Goal: Transaction & Acquisition: Purchase product/service

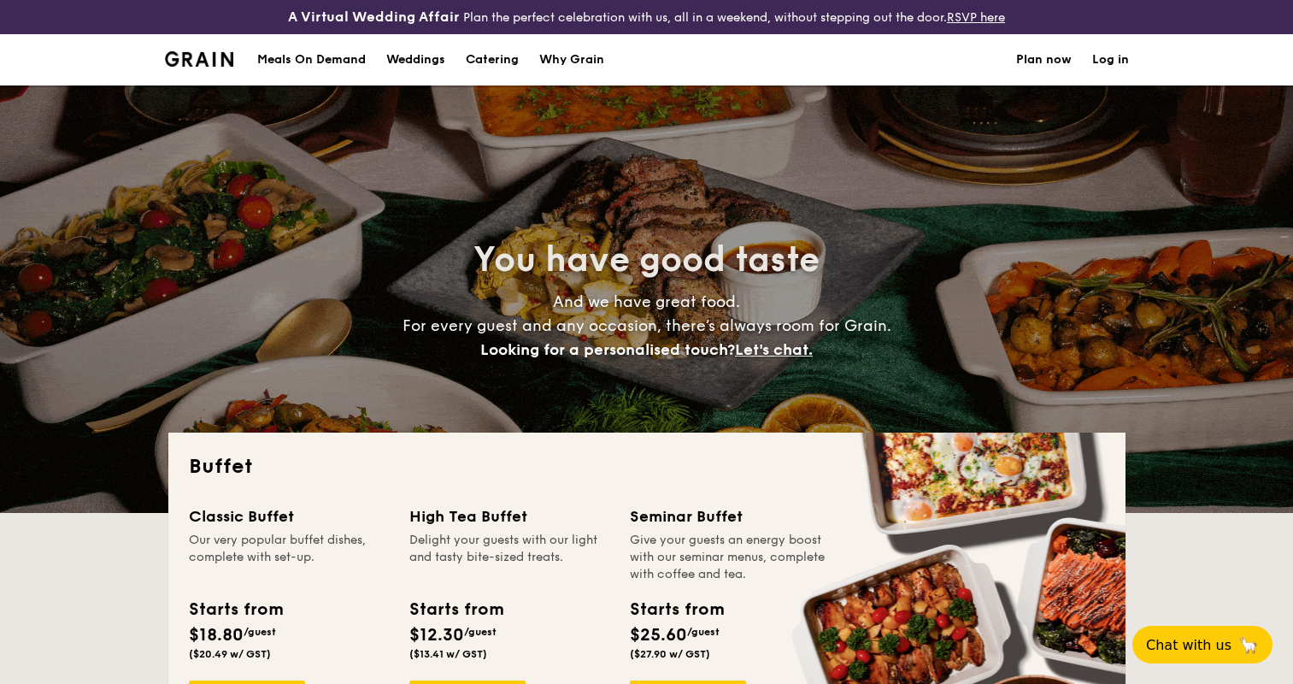
select select
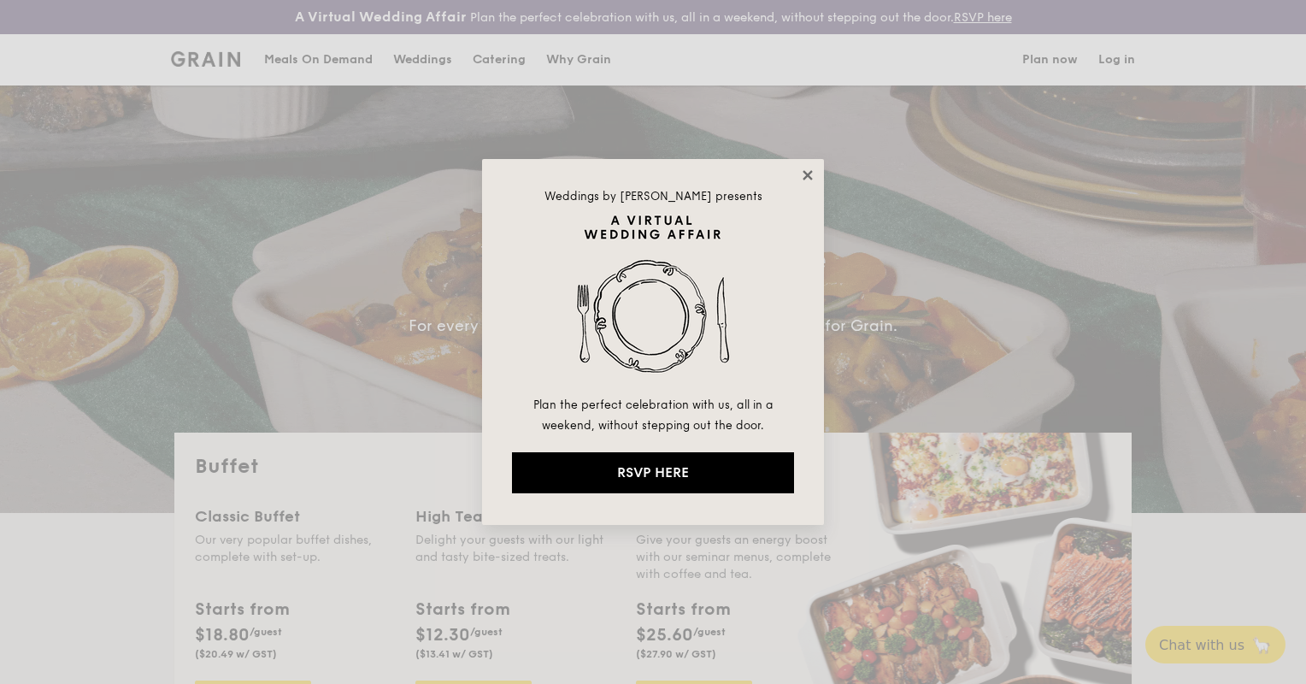
click at [804, 174] on icon at bounding box center [807, 175] width 15 height 15
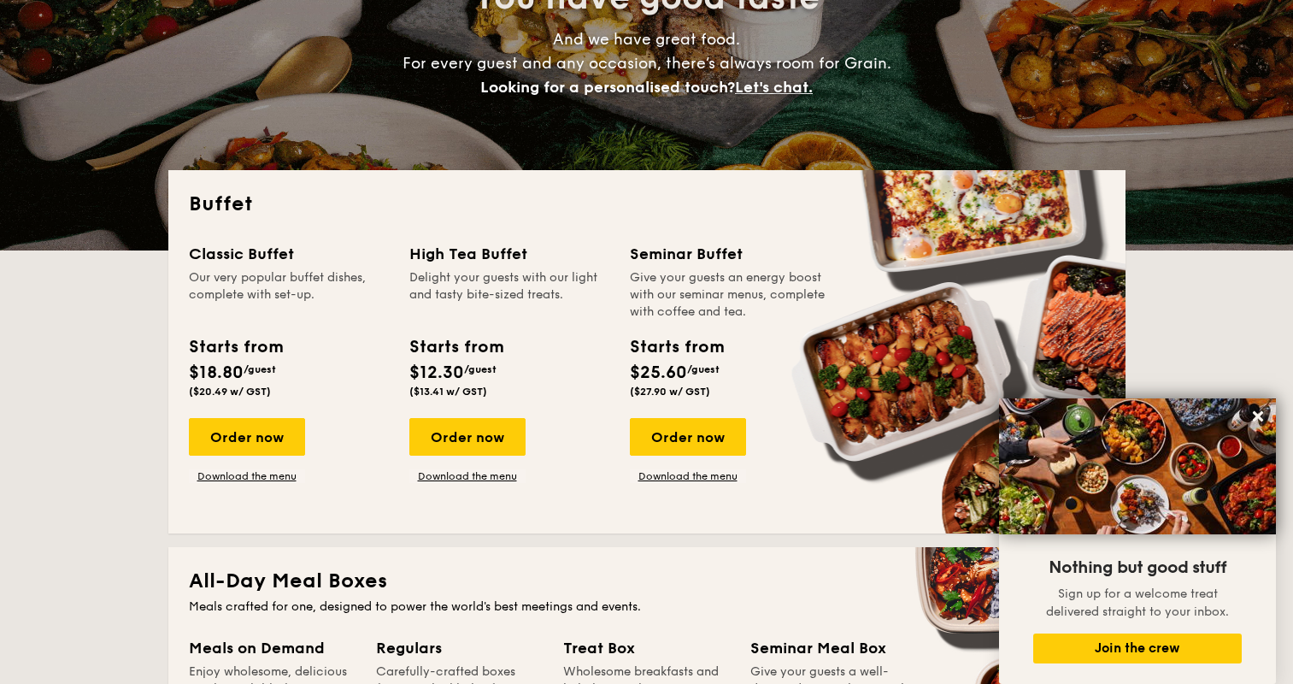
scroll to position [256, 0]
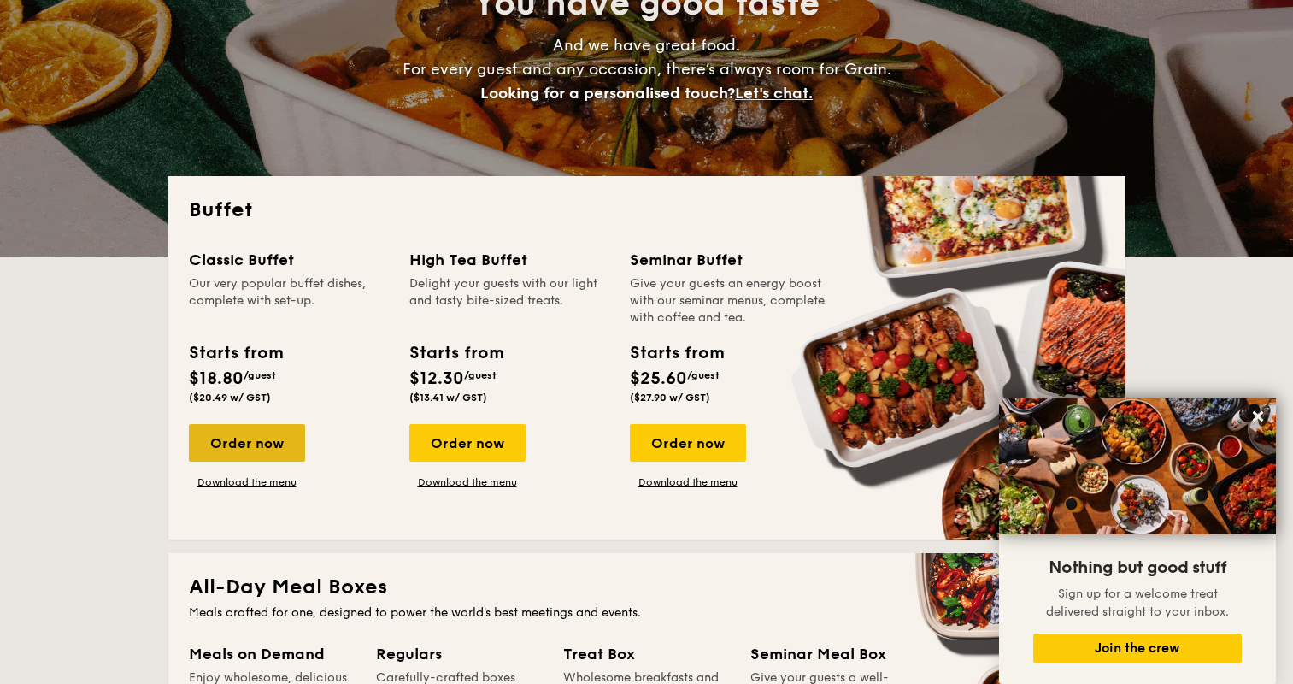
click at [274, 444] on div "Order now" at bounding box center [247, 443] width 116 height 38
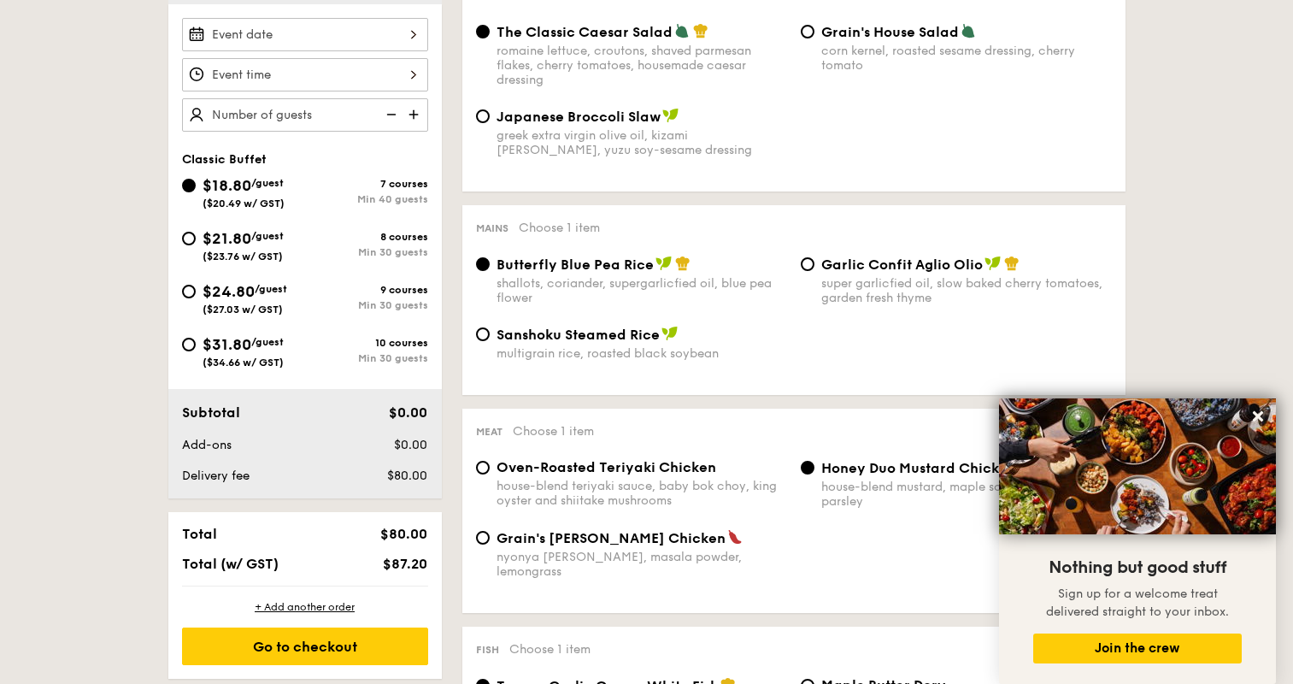
scroll to position [594, 0]
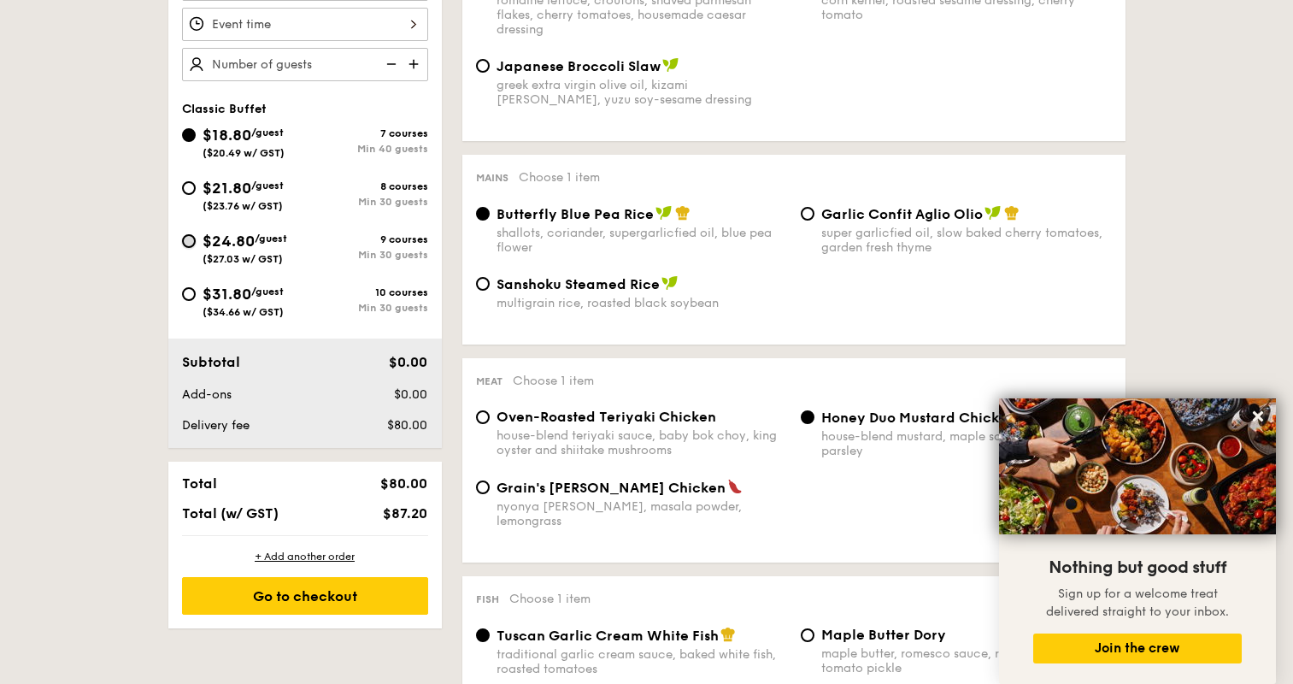
click at [189, 244] on input "$24.80 /guest ($27.03 w/ GST) 9 courses Min 30 guests" at bounding box center [189, 241] width 14 height 14
radio input "true"
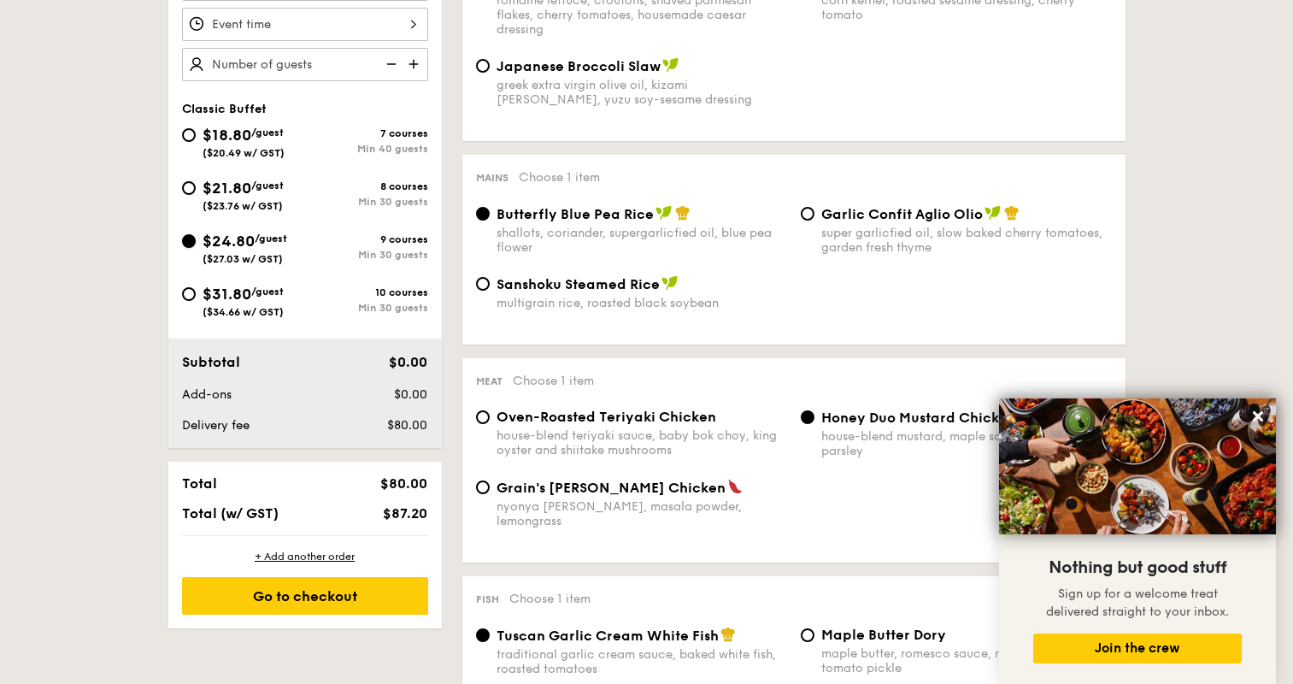
radio input "true"
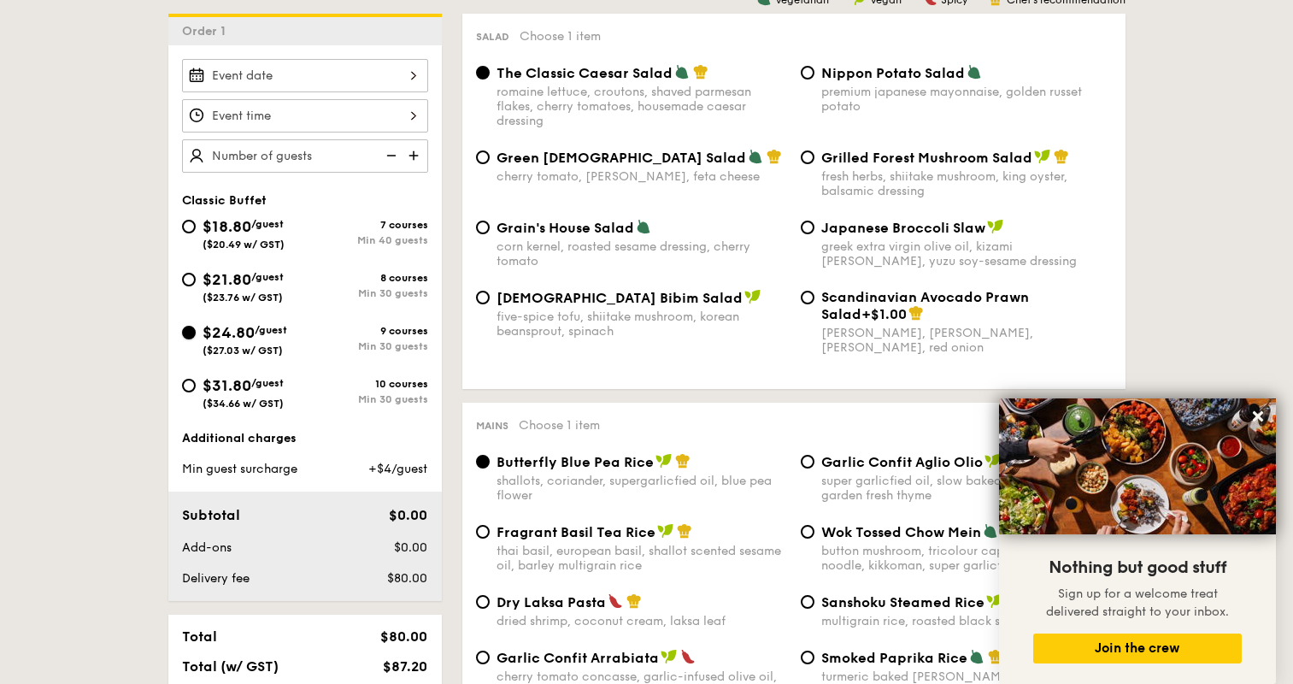
scroll to position [423, 0]
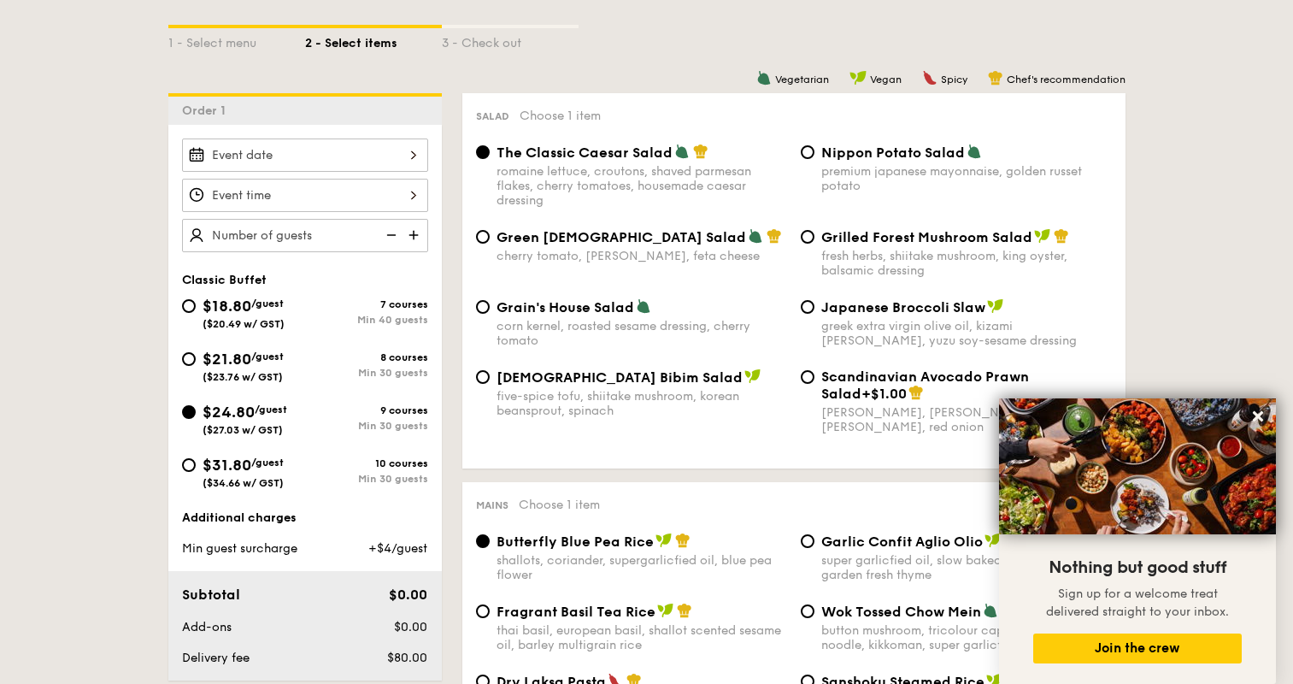
click at [356, 233] on input "text" at bounding box center [305, 235] width 246 height 33
type input "170 guests"
click at [307, 196] on input "Smoked Mesquite Whole Chicken brined in our in-house blend of herbs and spices,…" at bounding box center [305, 195] width 246 height 33
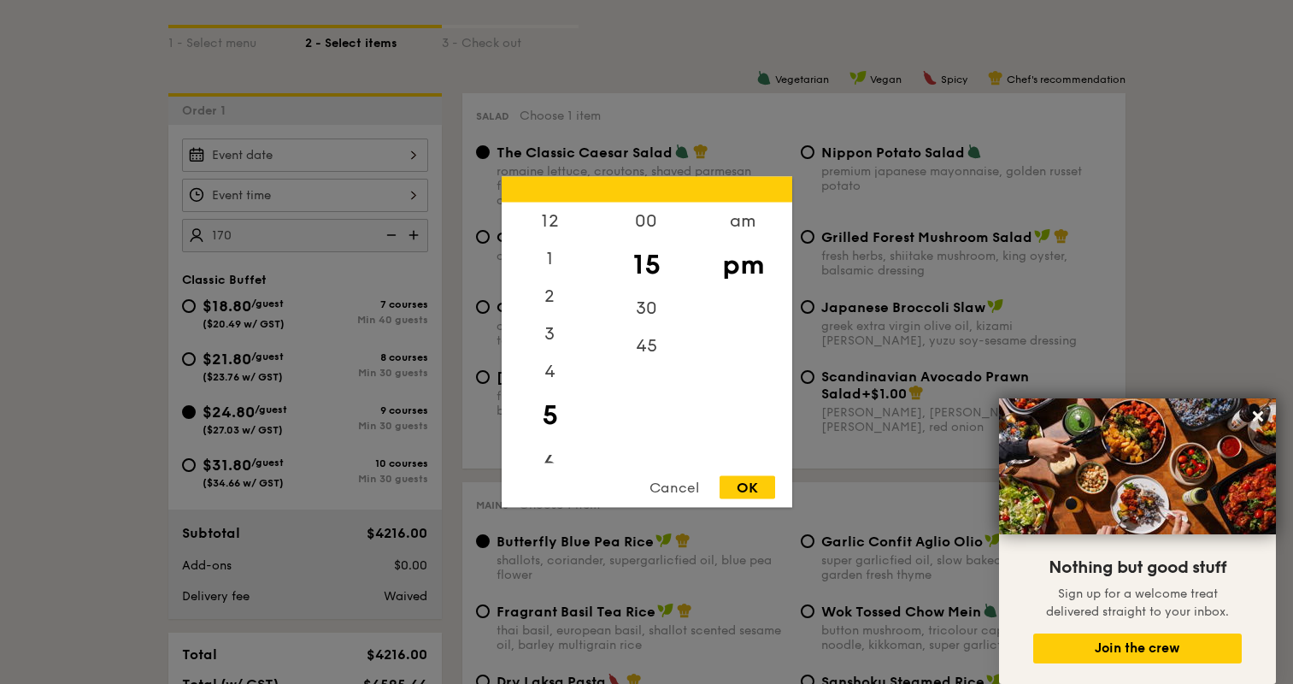
click at [551, 460] on div "6" at bounding box center [550, 465] width 97 height 50
click at [649, 219] on div "00" at bounding box center [646, 228] width 97 height 50
click at [734, 492] on div "OK" at bounding box center [748, 487] width 56 height 23
type input "6:00PM"
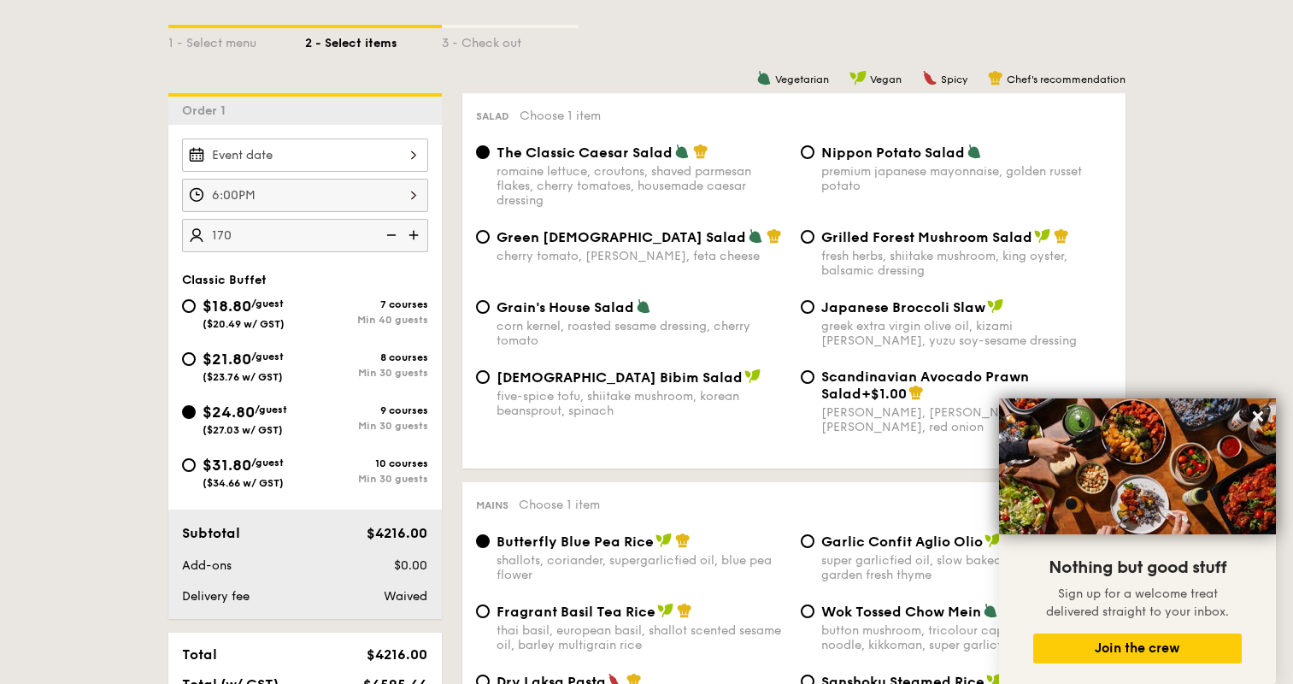
click at [293, 158] on input "Smoked Mesquite Whole Chicken brined in our in-house blend of herbs and spices,…" at bounding box center [305, 154] width 246 height 33
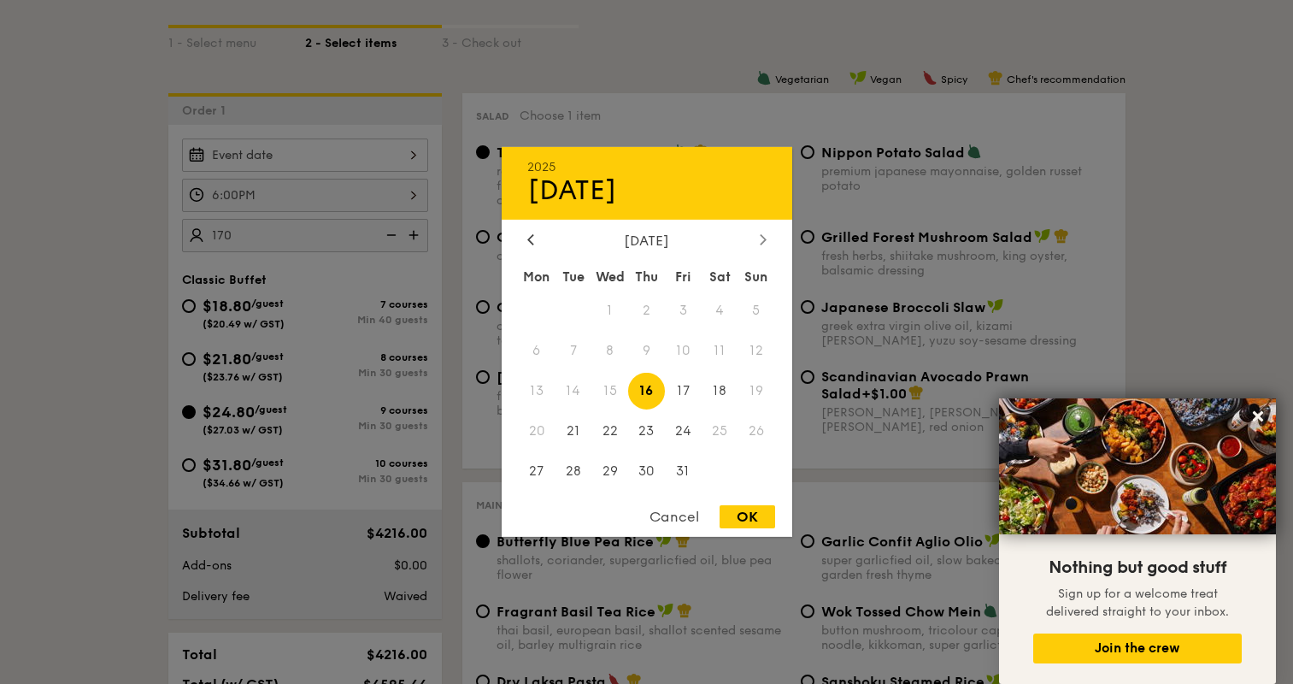
click at [766, 238] on icon at bounding box center [763, 238] width 7 height 11
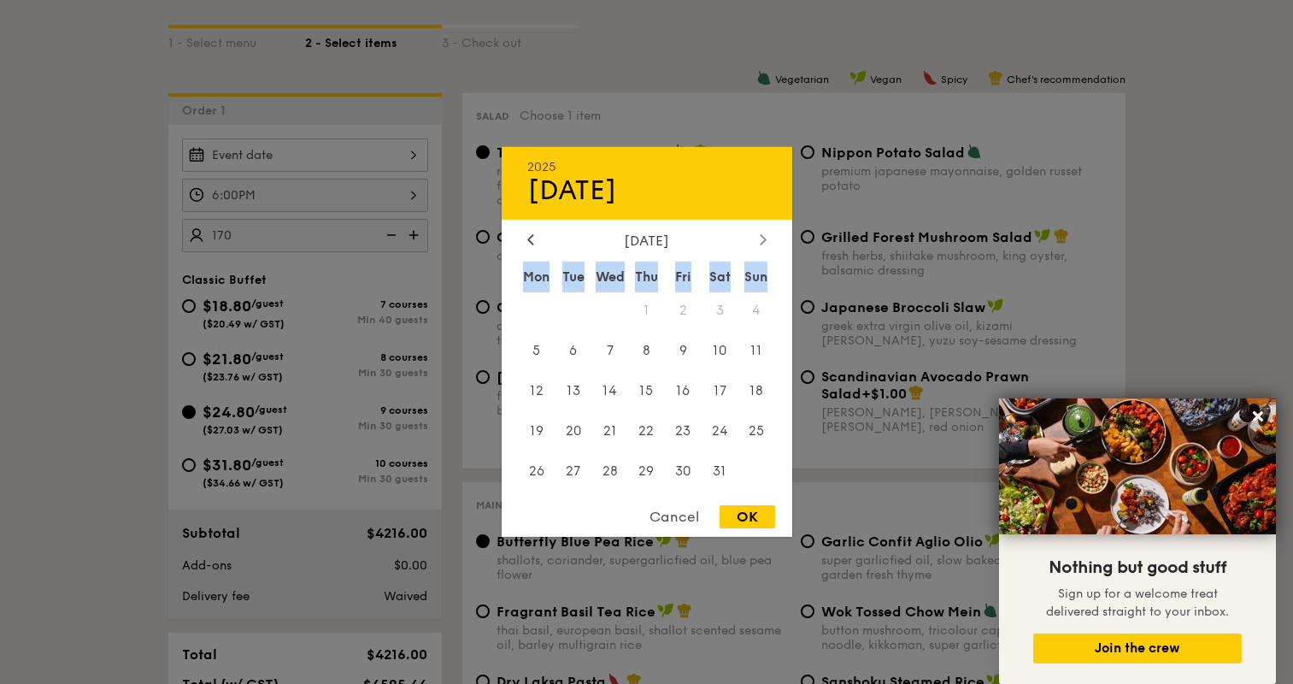
click at [766, 238] on icon at bounding box center [763, 238] width 7 height 11
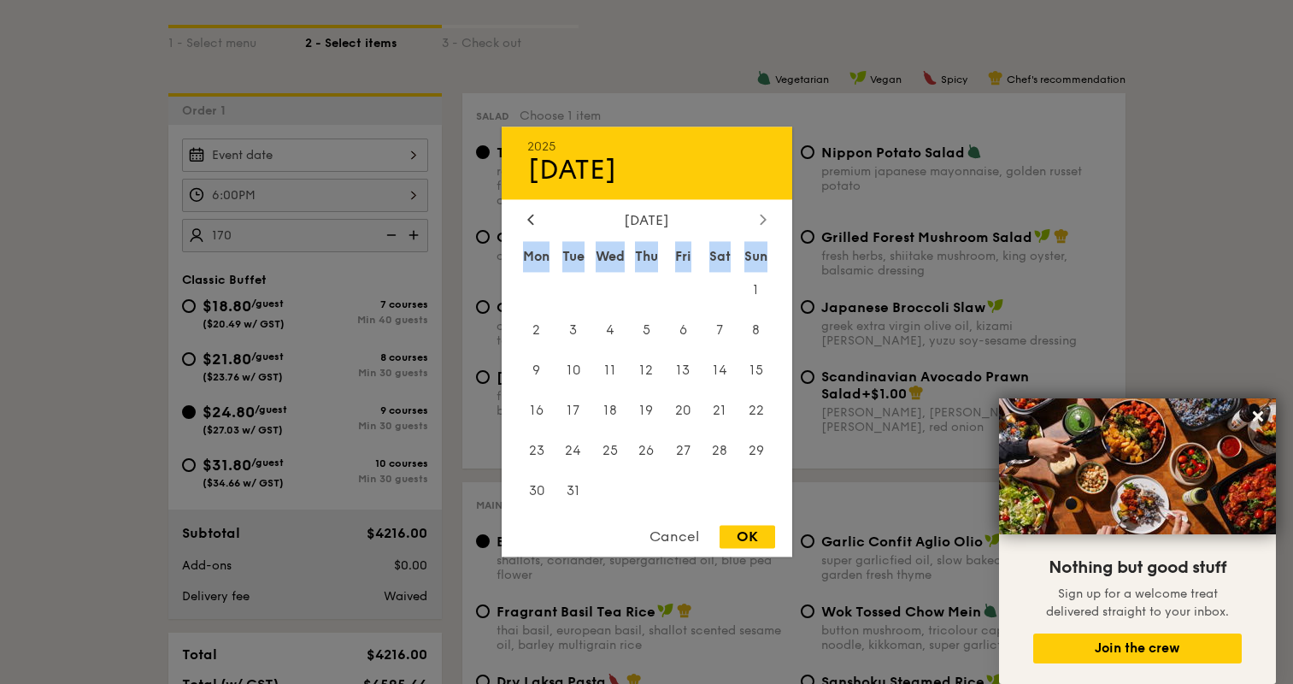
click at [766, 238] on div "[DATE] Mon Tue Wed Thu Fri Sat Sun 1 2 3 4 5 6 7 8 9 10 11 12 13 14 15 16 17 18…" at bounding box center [647, 362] width 291 height 300
click at [684, 457] on span "27" at bounding box center [683, 451] width 37 height 37
click at [728, 536] on div "OK" at bounding box center [748, 537] width 56 height 23
type input "[DATE]"
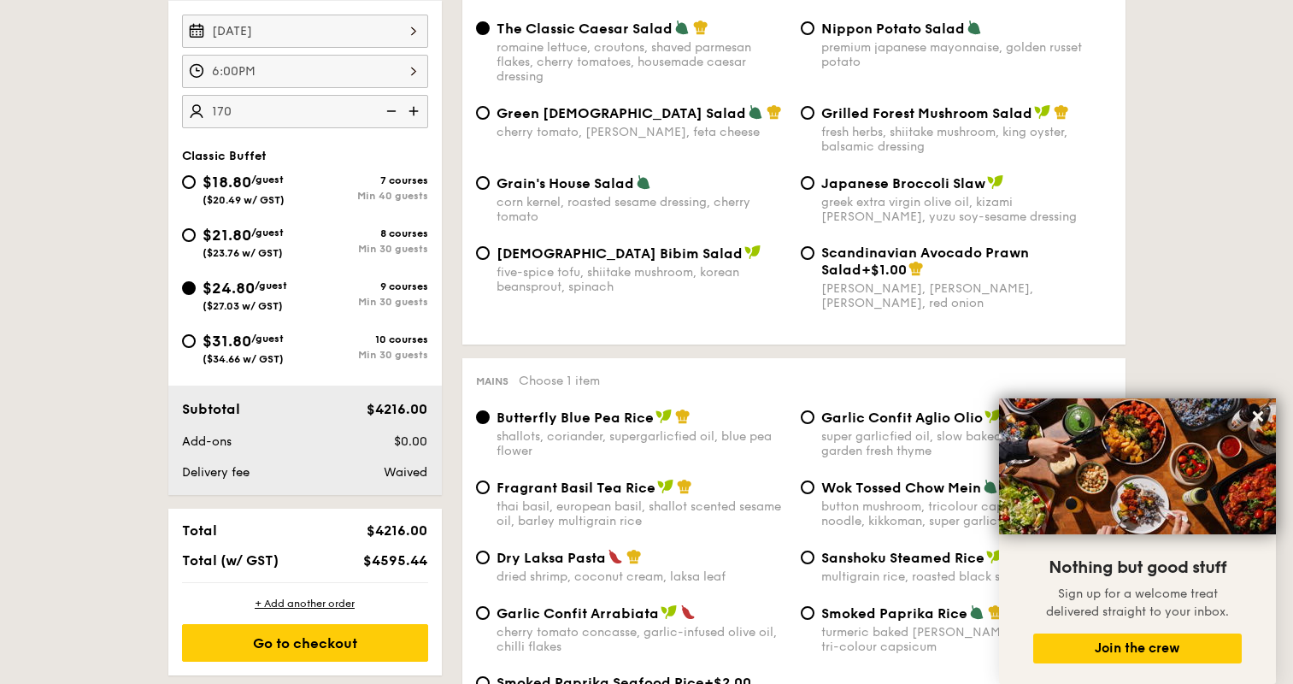
scroll to position [508, 0]
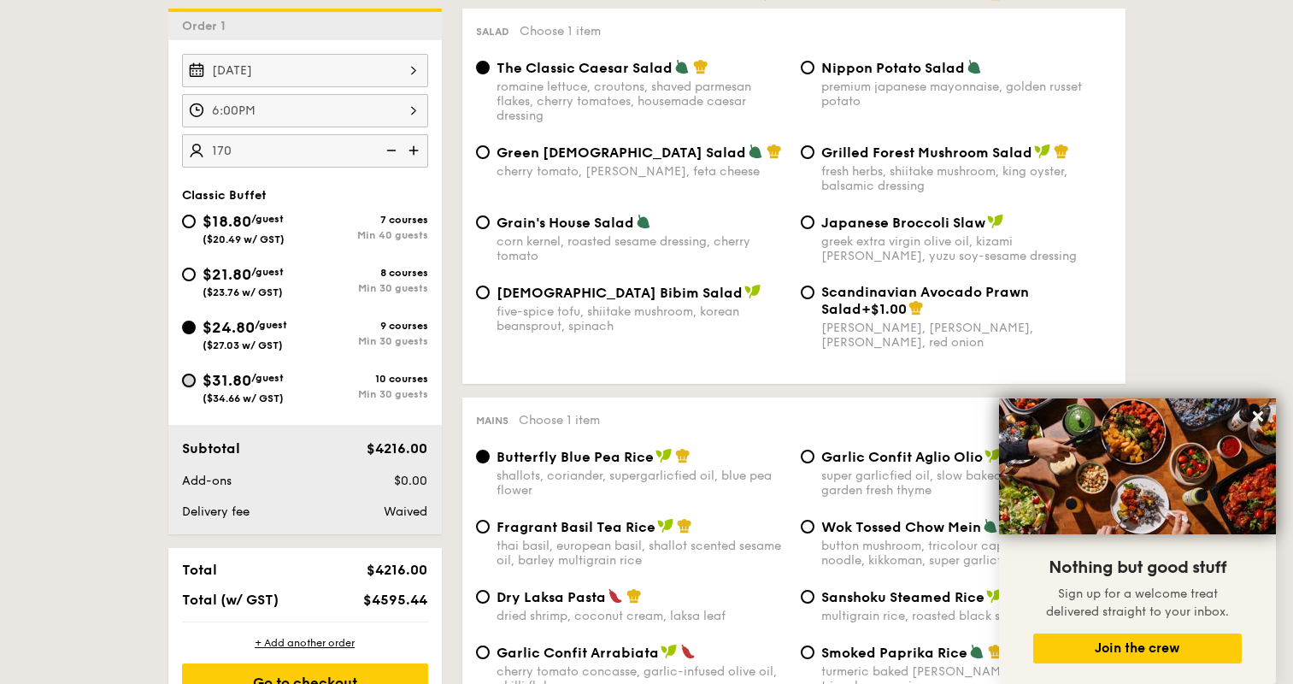
click at [185, 380] on input "$31.80 /guest ($34.66 w/ GST) 10 courses Min 30 guests" at bounding box center [189, 381] width 14 height 14
radio input "true"
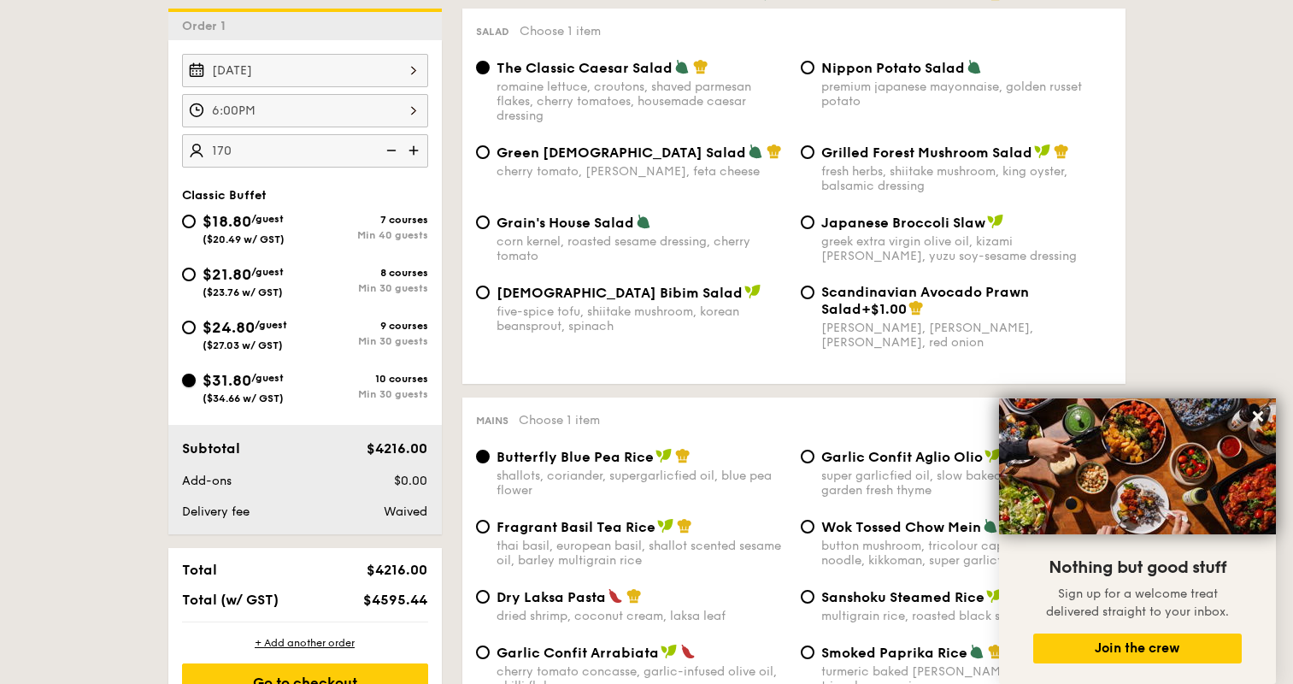
radio input "true"
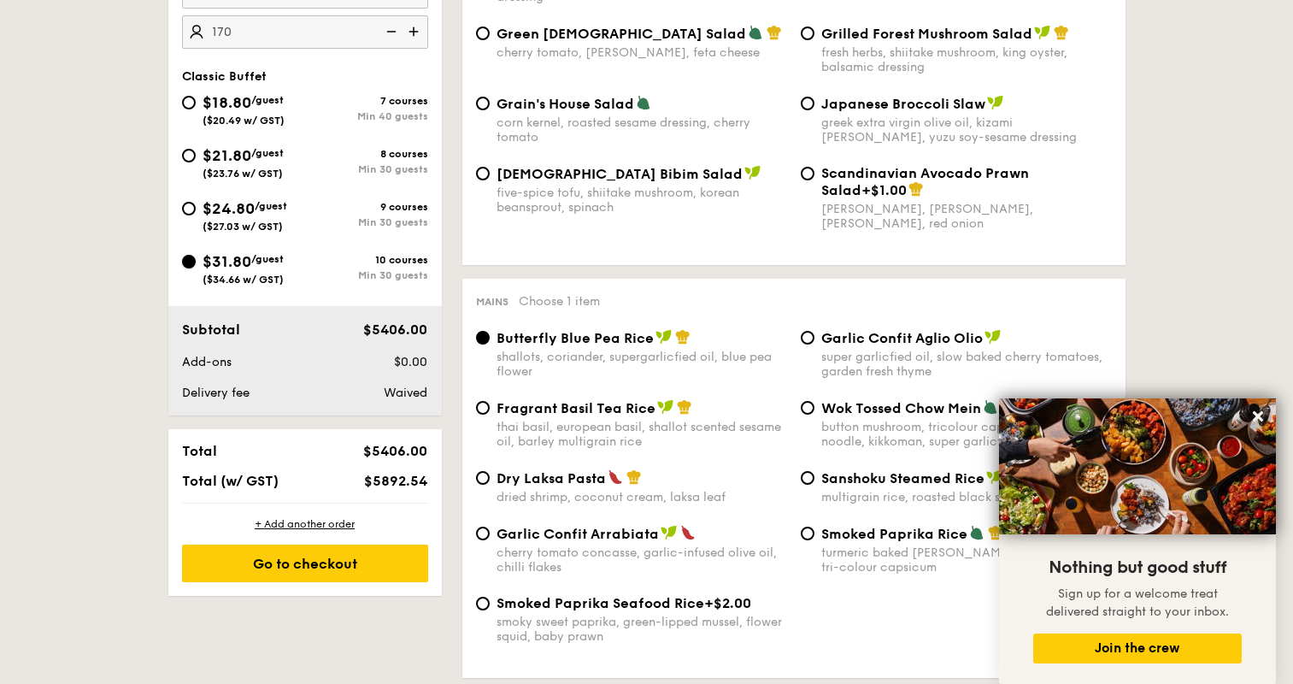
scroll to position [677, 0]
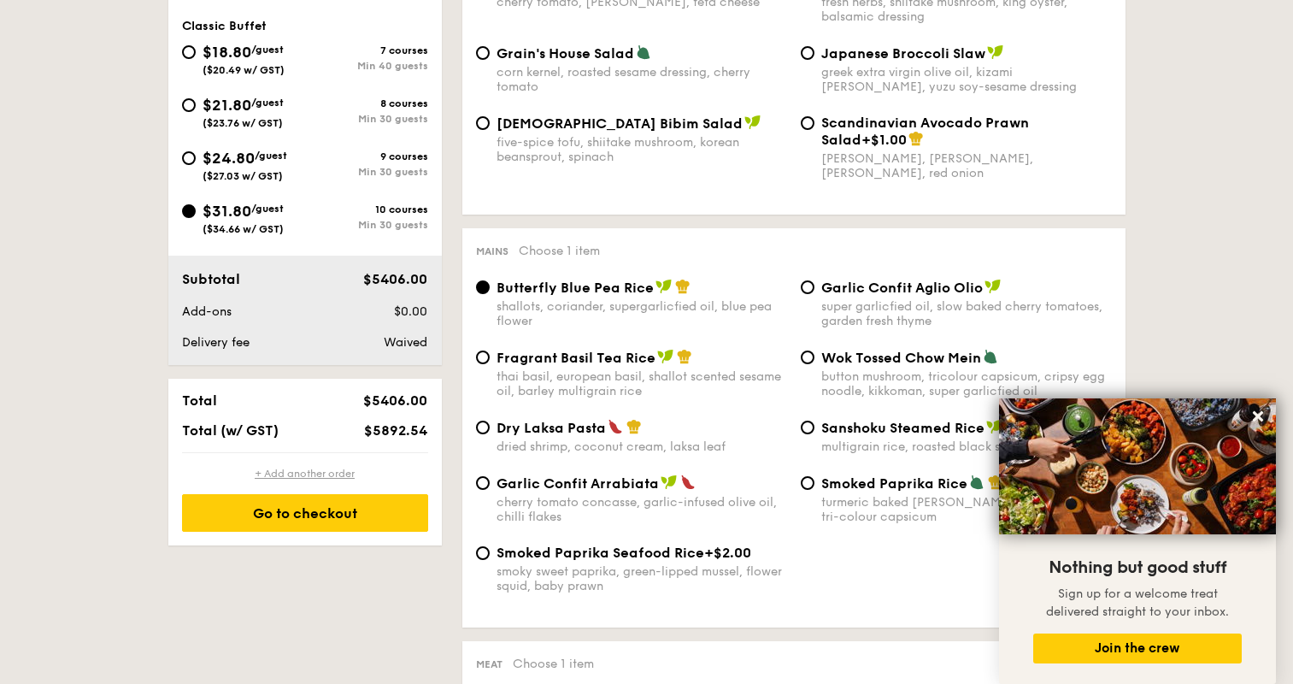
click at [352, 474] on div "+ Add another order" at bounding box center [305, 474] width 246 height 14
radio input "true"
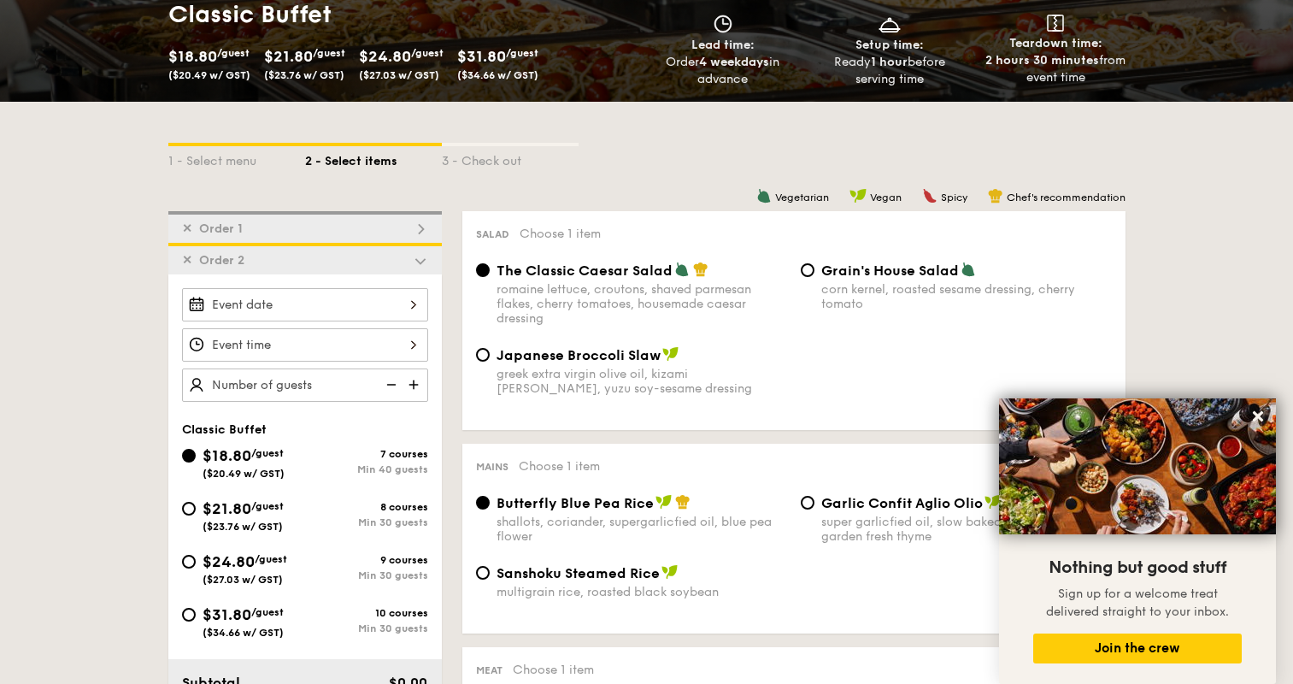
scroll to position [351, 0]
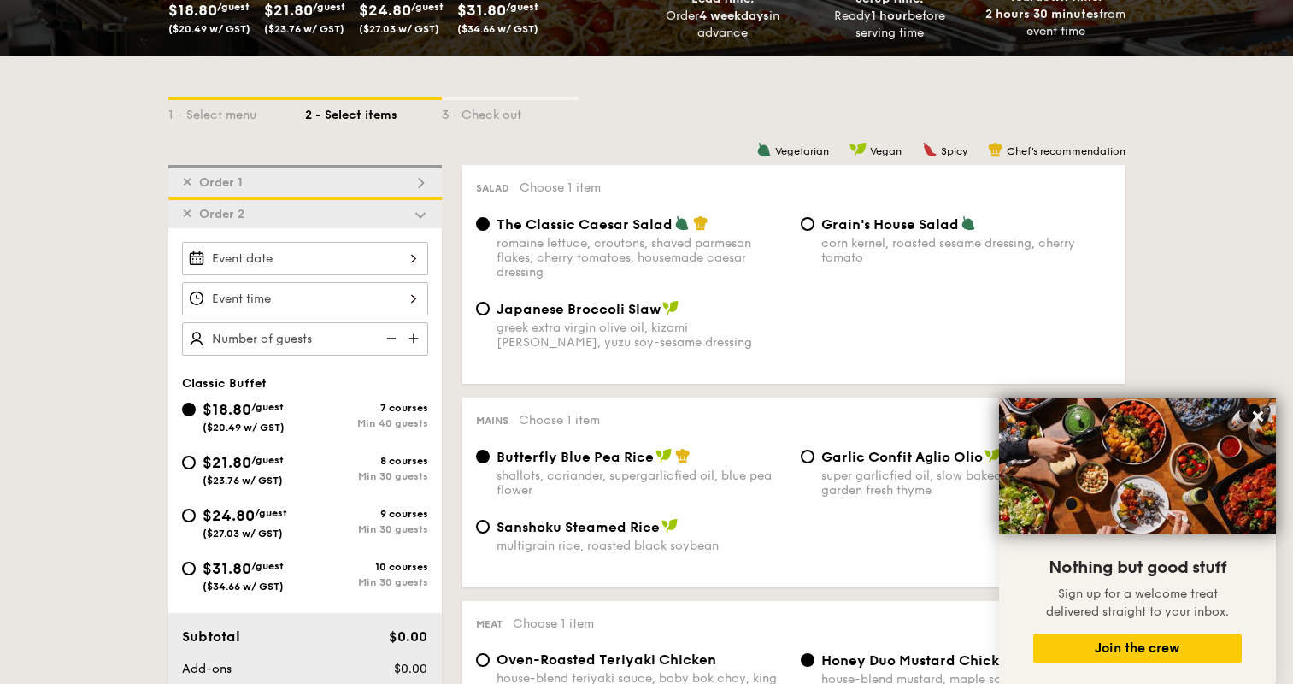
click at [185, 212] on span "✕" at bounding box center [187, 214] width 10 height 15
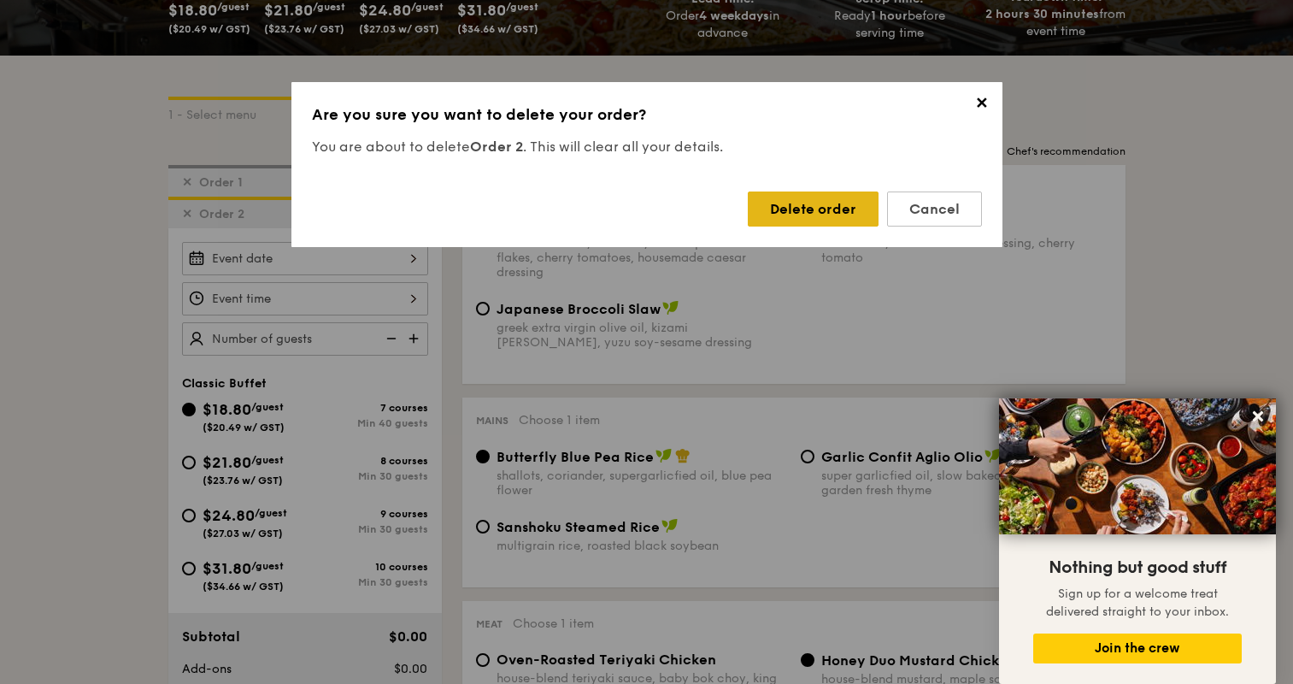
click at [830, 205] on div "Delete order" at bounding box center [813, 208] width 131 height 35
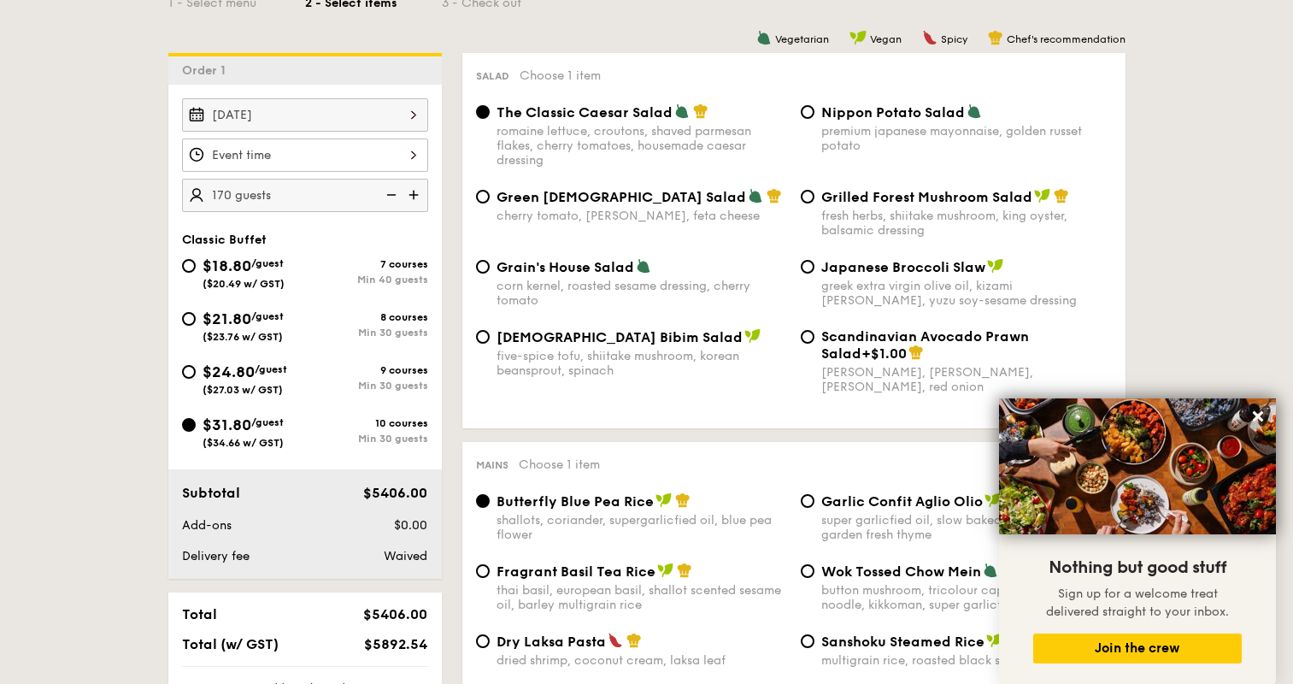
scroll to position [435, 0]
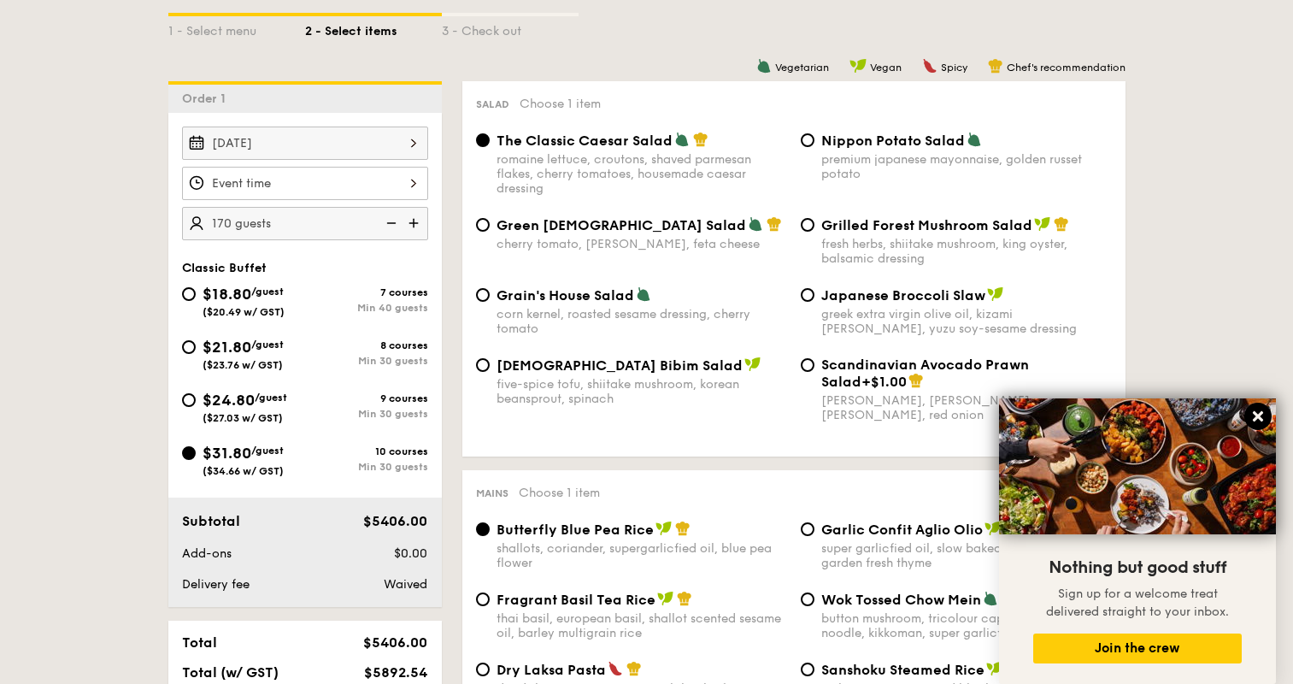
click at [1266, 418] on button at bounding box center [1258, 416] width 27 height 27
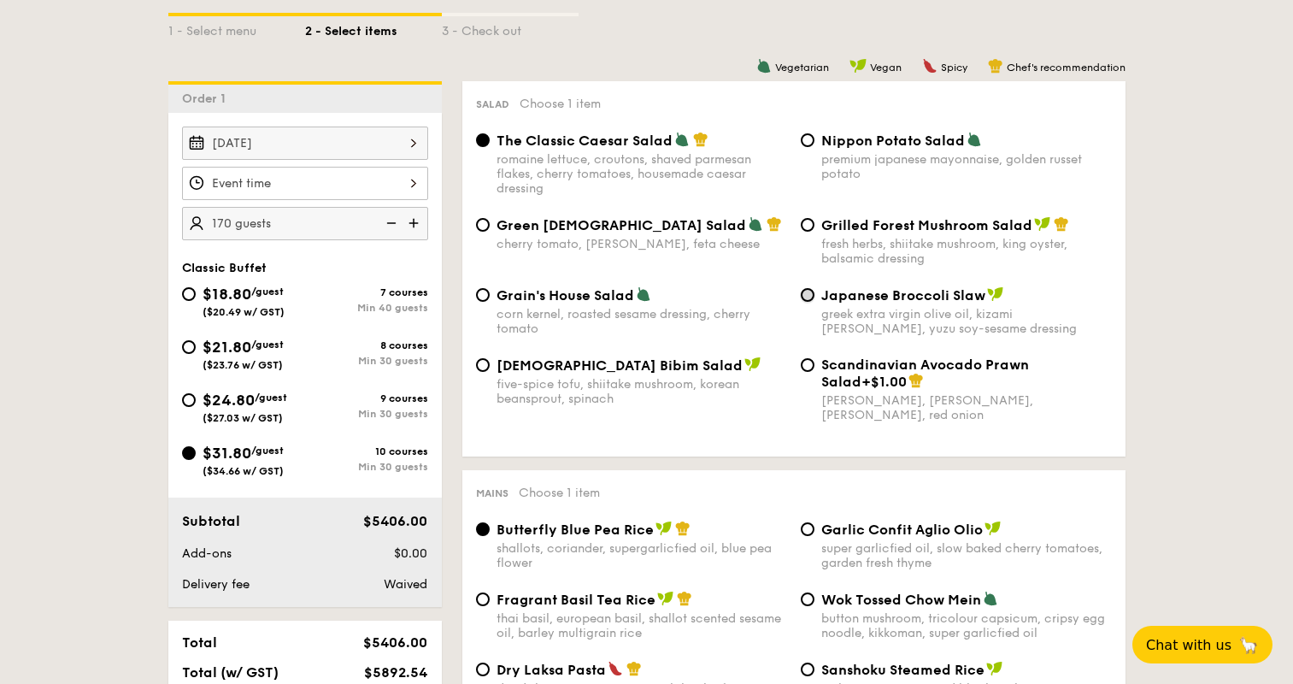
click at [808, 291] on input "Japanese Broccoli Slaw greek extra virgin olive oil, kizami [PERSON_NAME], yuzu…" at bounding box center [808, 295] width 14 height 14
radio input "true"
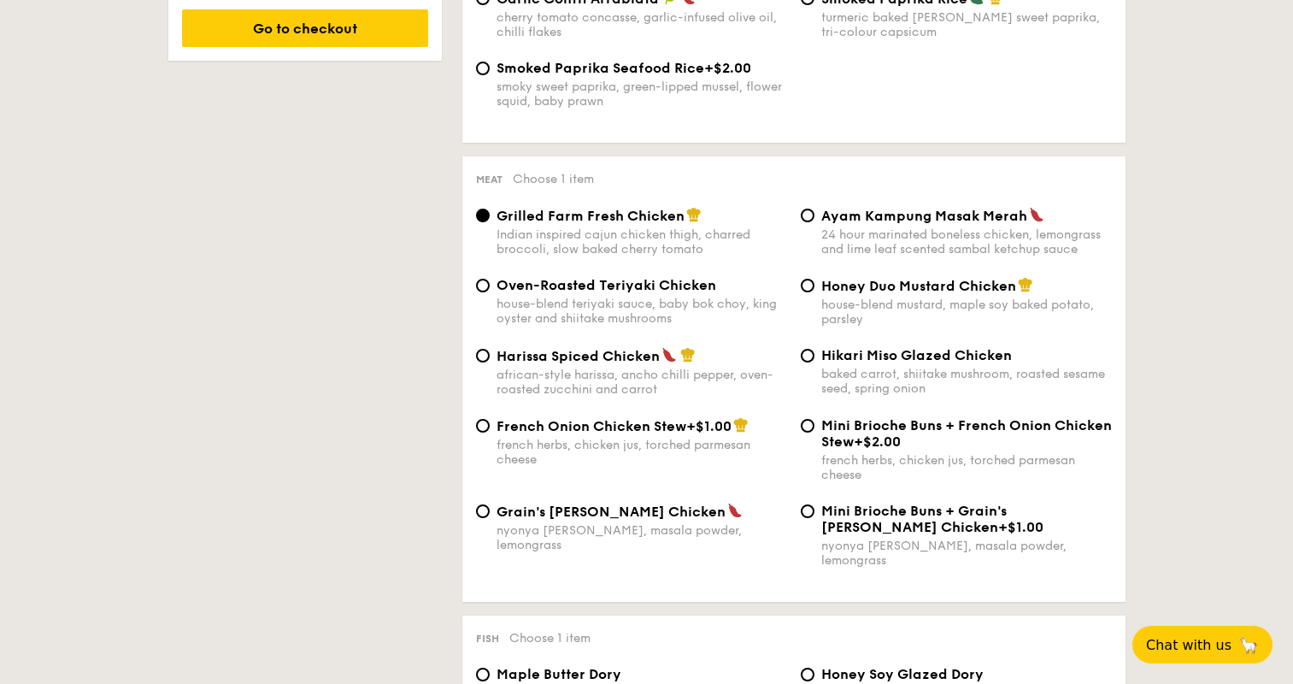
scroll to position [1198, 0]
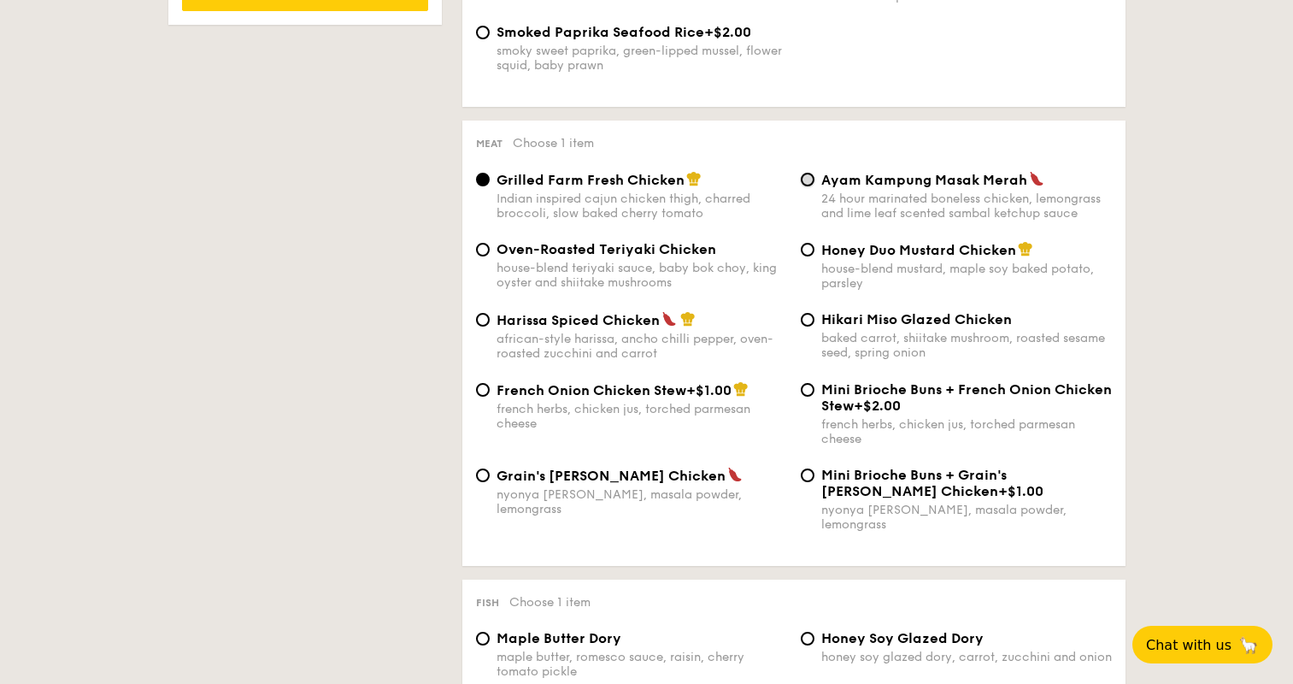
click at [810, 176] on input "Ayam Kampung Masak Merah 24 hour marinated boneless chicken, lemongrass and lim…" at bounding box center [808, 180] width 14 height 14
radio input "true"
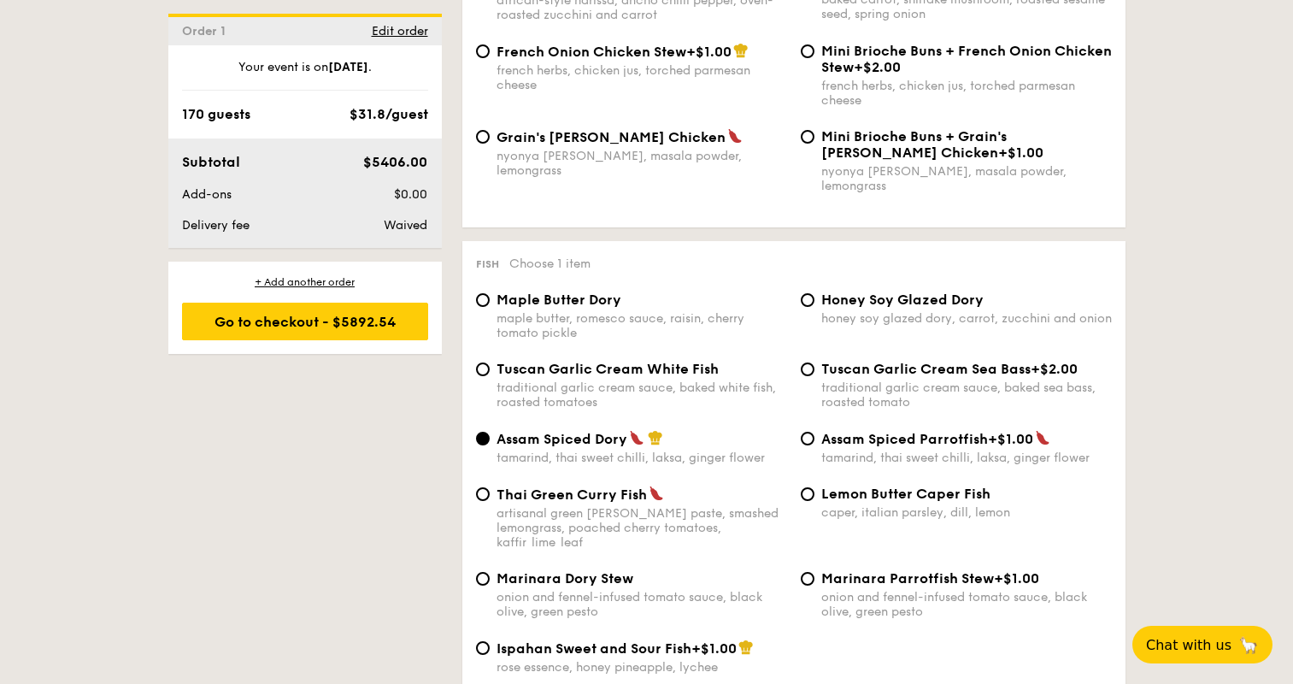
scroll to position [1621, 0]
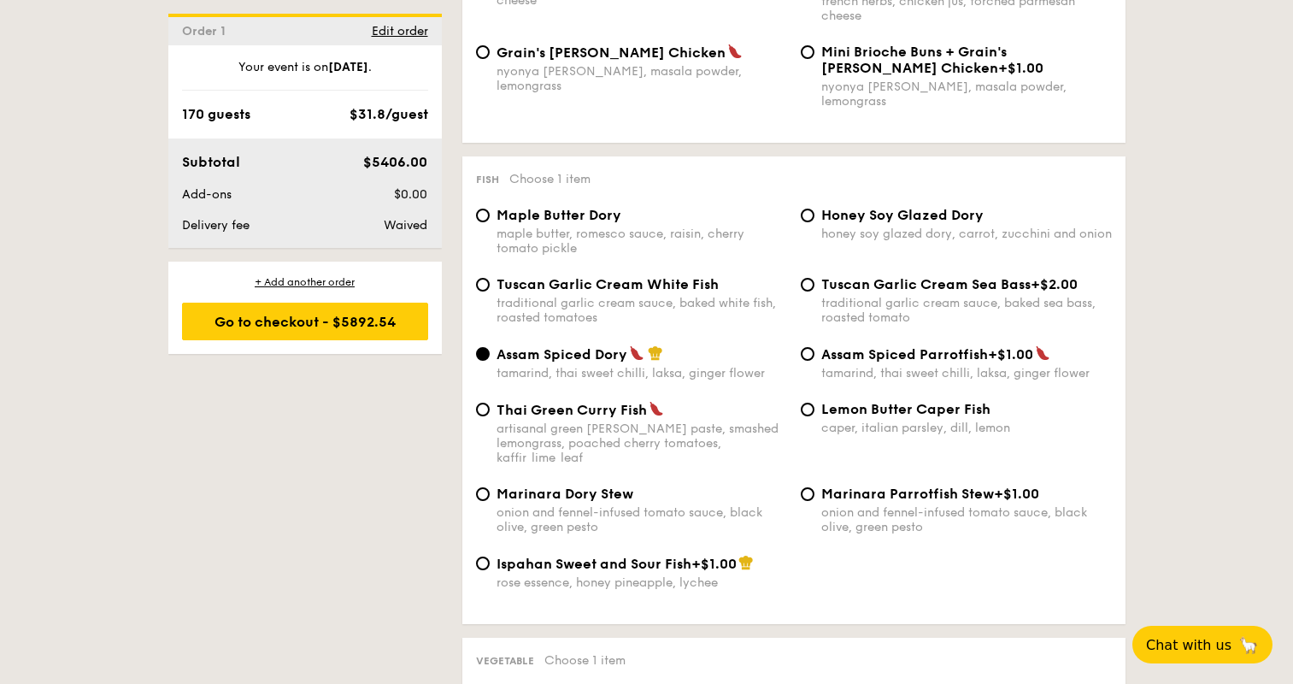
click at [816, 401] on div "Lemon Butter Caper Fish caper, italian parsley, dill, lemon" at bounding box center [956, 418] width 325 height 34
click at [830, 401] on span "Lemon Butter Caper Fish" at bounding box center [905, 409] width 169 height 16
click at [815, 403] on input "Lemon Butter Caper Fish caper, italian parsley, dill, lemon" at bounding box center [808, 410] width 14 height 14
radio input "true"
click at [521, 276] on span "Tuscan Garlic Cream White Fish" at bounding box center [608, 284] width 222 height 16
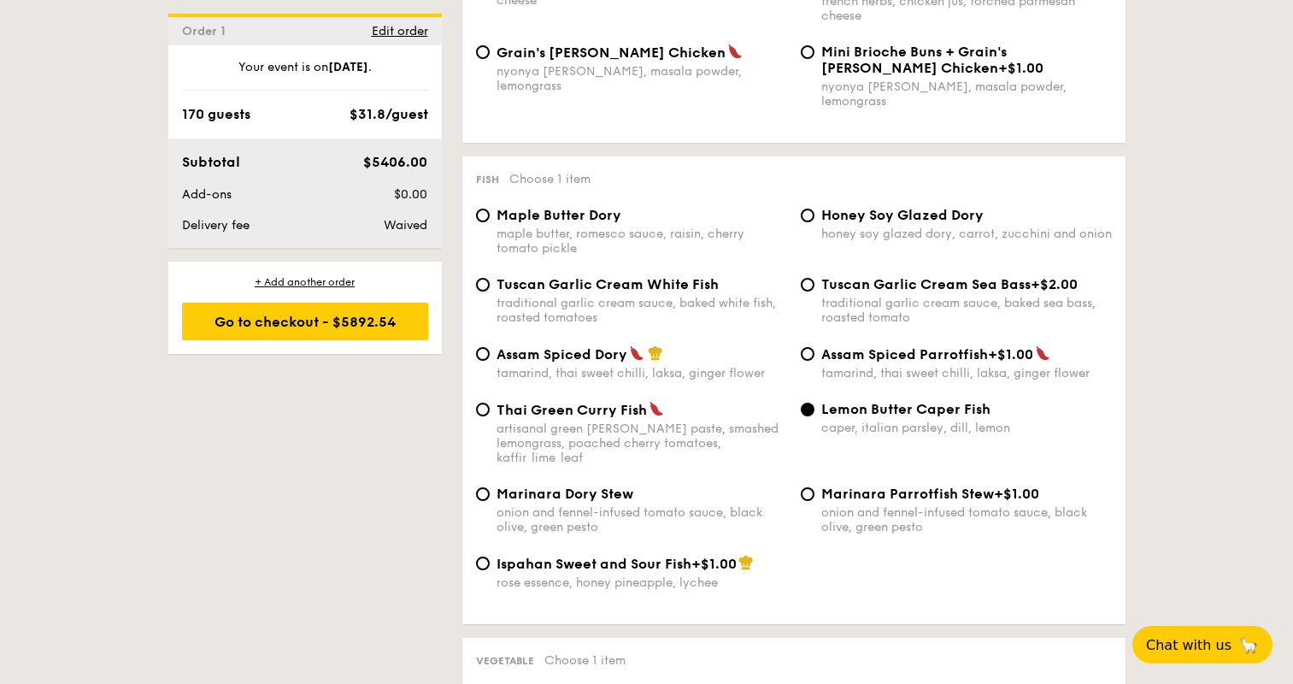
click at [490, 278] on input "Tuscan Garlic Cream White Fish traditional garlic cream sauce, baked white fish…" at bounding box center [483, 285] width 14 height 14
radio input "true"
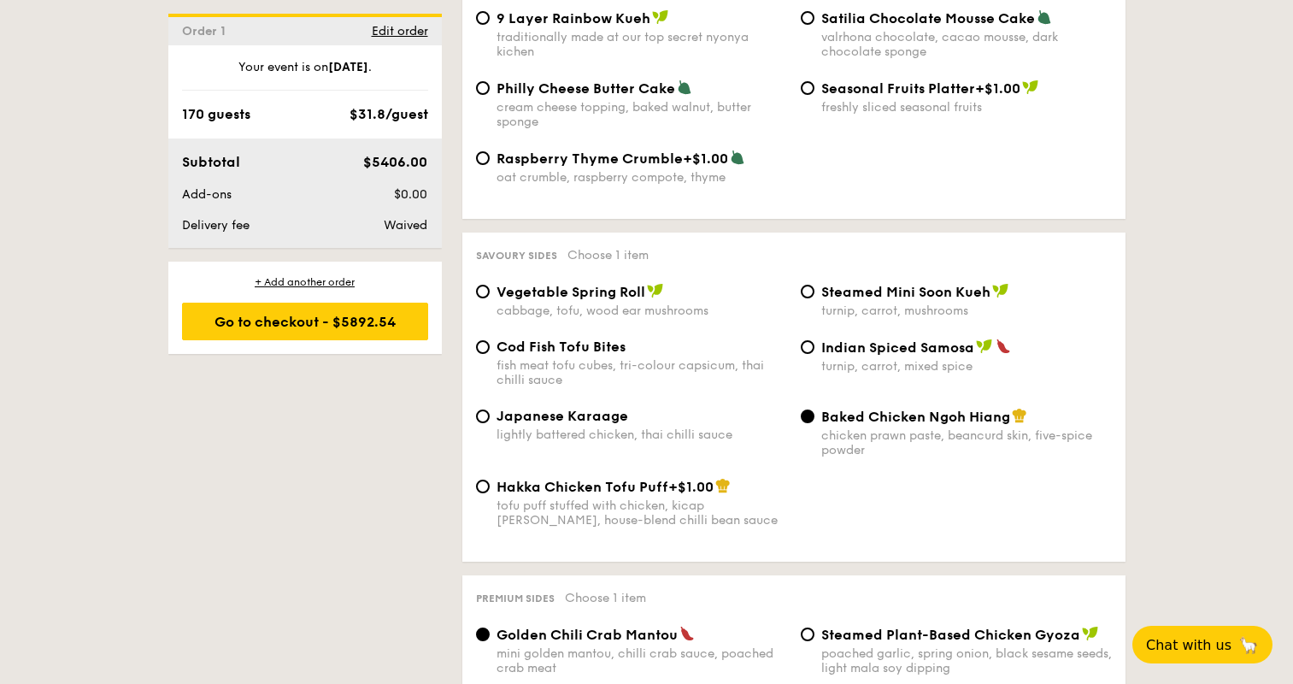
scroll to position [2807, 0]
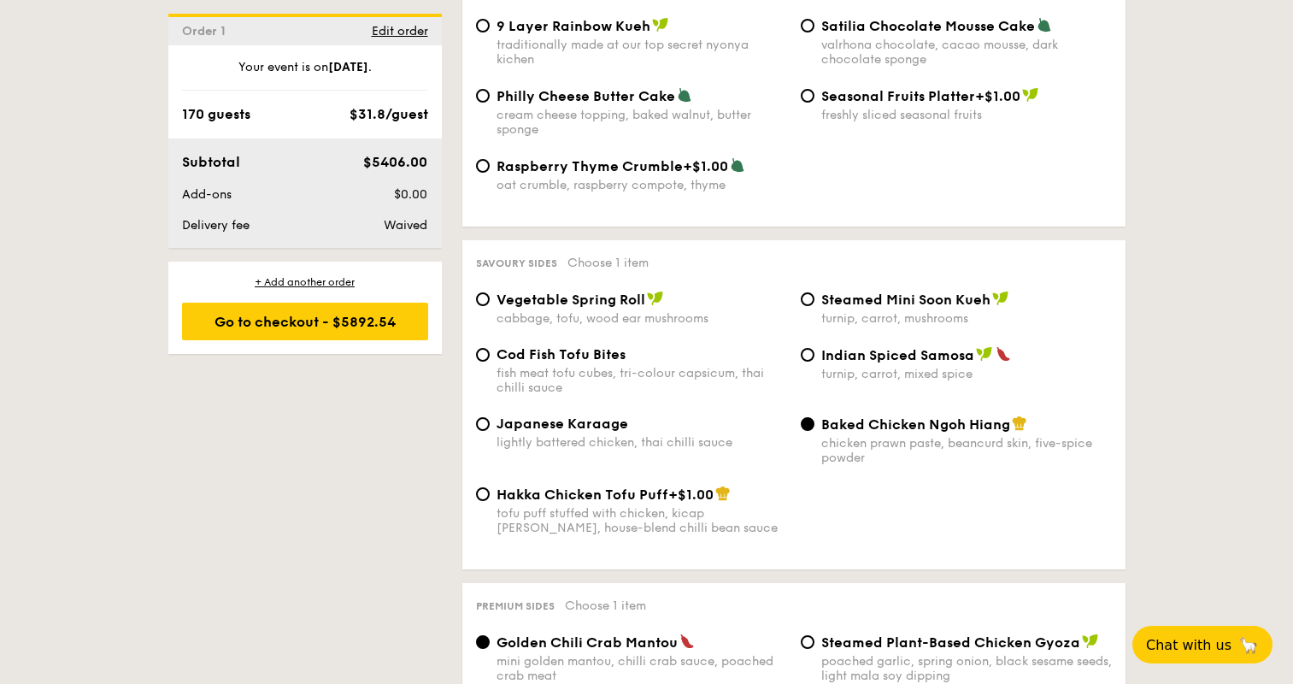
click at [586, 291] on span "Vegetable Spring Roll" at bounding box center [571, 299] width 149 height 16
click at [490, 292] on input "Vegetable Spring Roll cabbage, tofu, wood ear mushrooms" at bounding box center [483, 299] width 14 height 14
radio input "true"
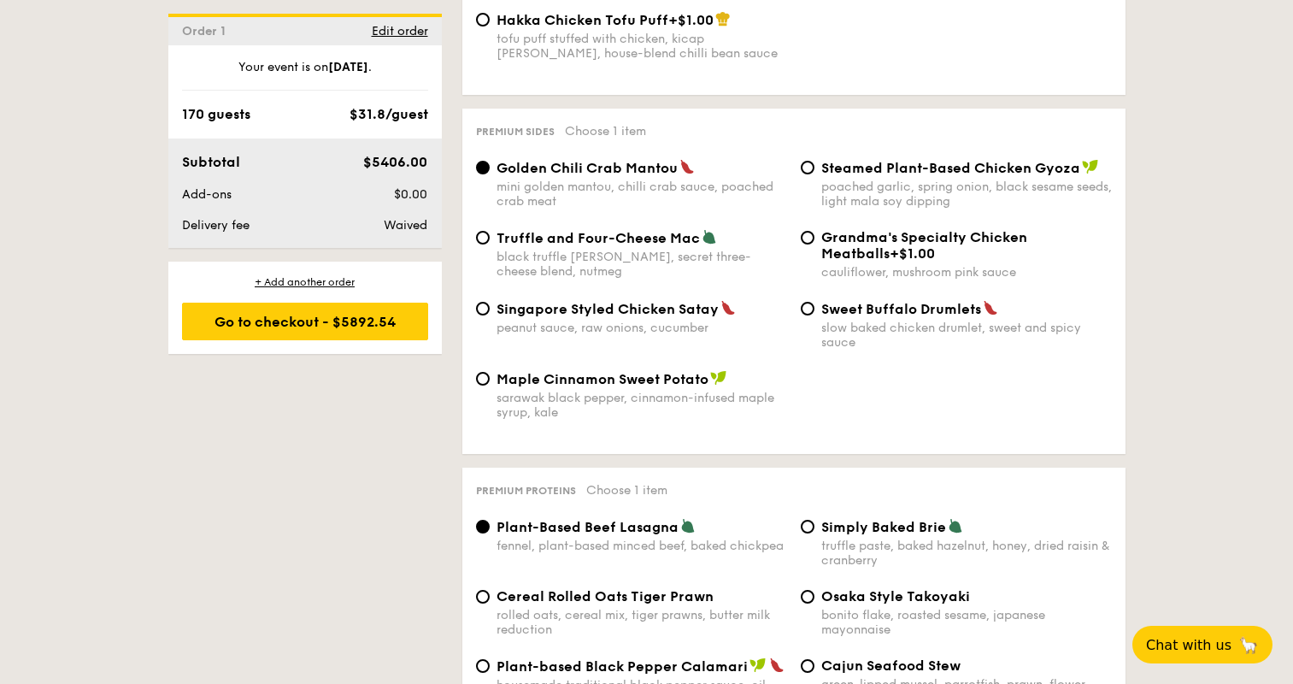
scroll to position [3230, 0]
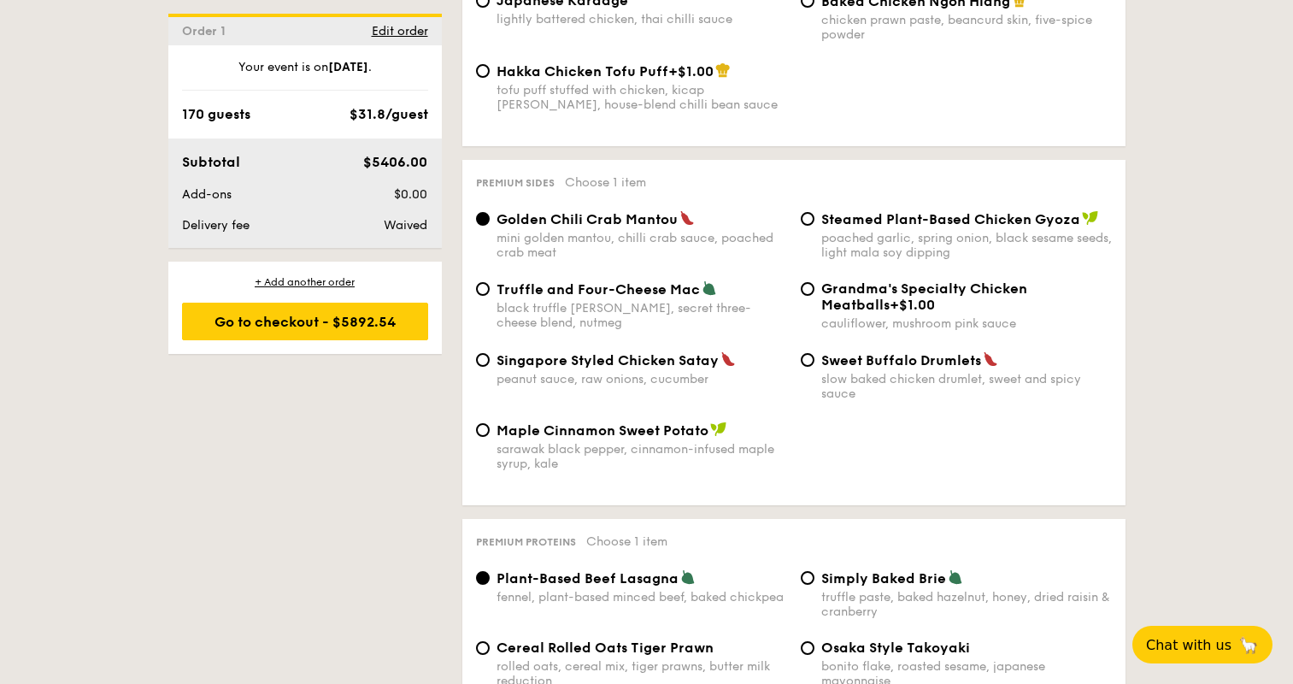
click at [643, 352] on span "Singapore Styled Chicken Satay" at bounding box center [608, 360] width 222 height 16
click at [490, 353] on input "Singapore Styled Chicken Satay peanut sauce, raw onions, cucumber" at bounding box center [483, 360] width 14 height 14
radio input "true"
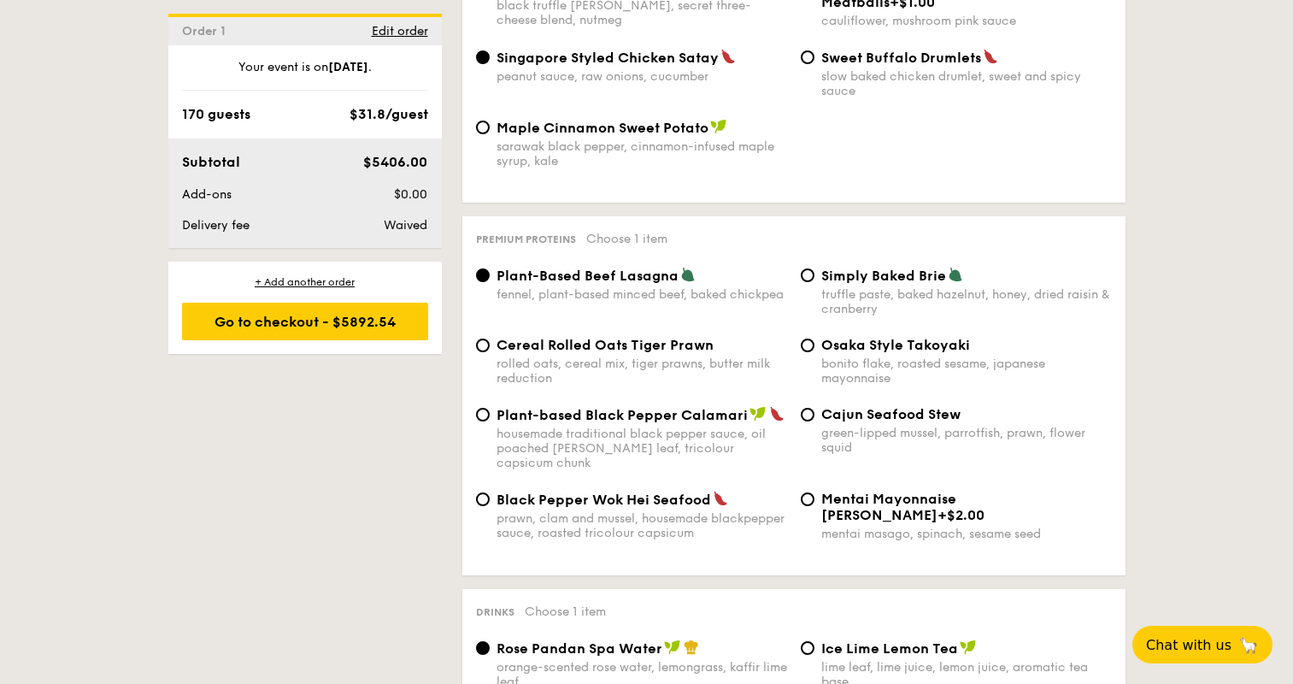
scroll to position [3569, 0]
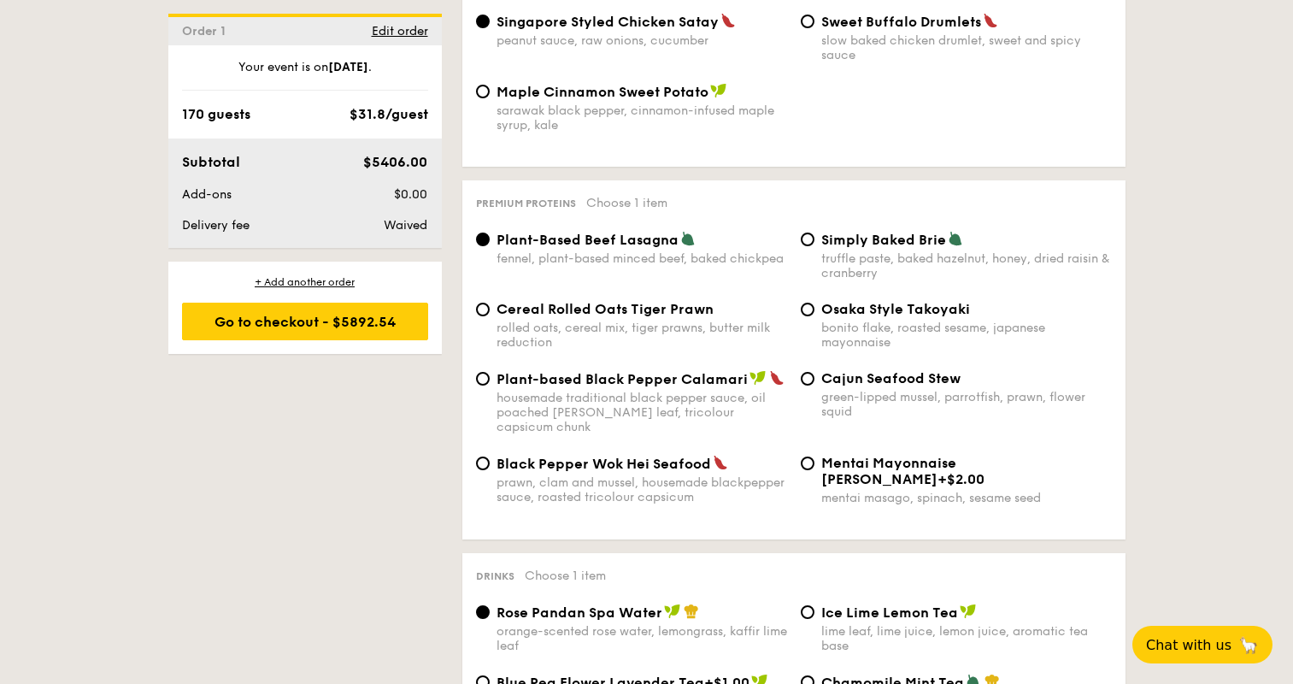
click at [578, 301] on span "Cereal Rolled Oats Tiger Prawn" at bounding box center [605, 309] width 217 height 16
click at [490, 303] on input "Cereal Rolled Oats Tiger Prawn rolled oats, cereal mix, tiger prawns, butter mi…" at bounding box center [483, 310] width 14 height 14
radio input "true"
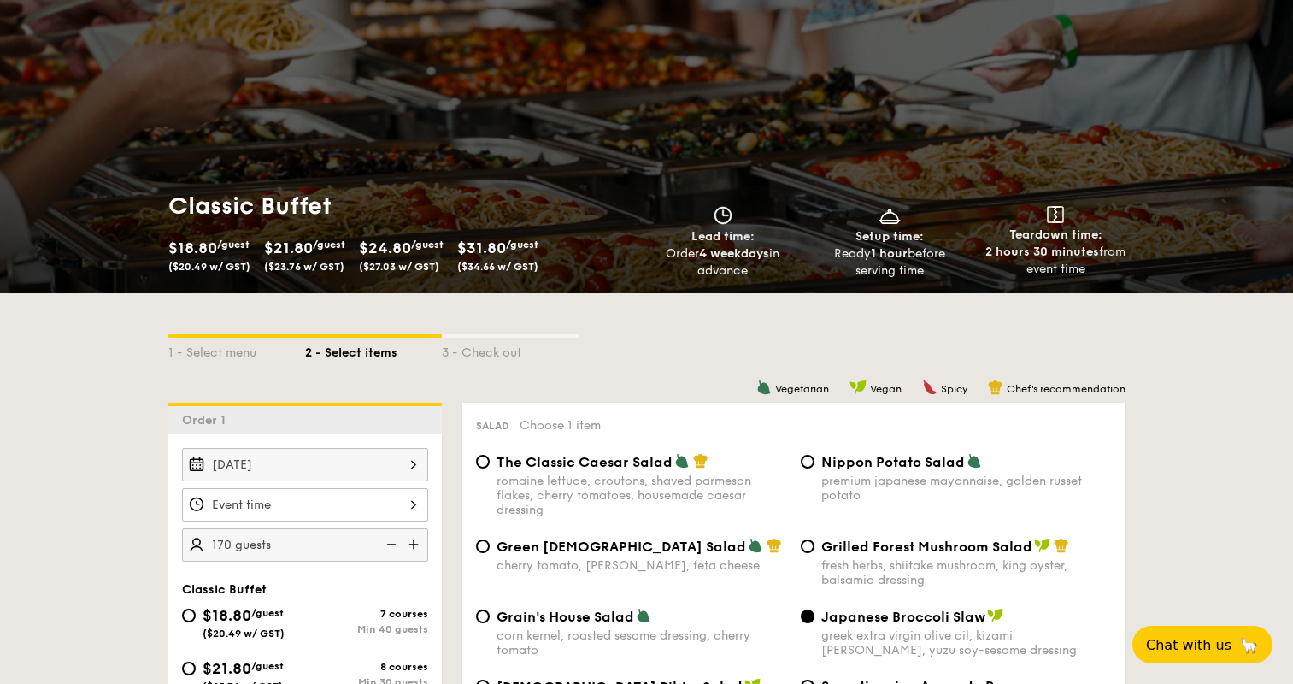
scroll to position [0, 0]
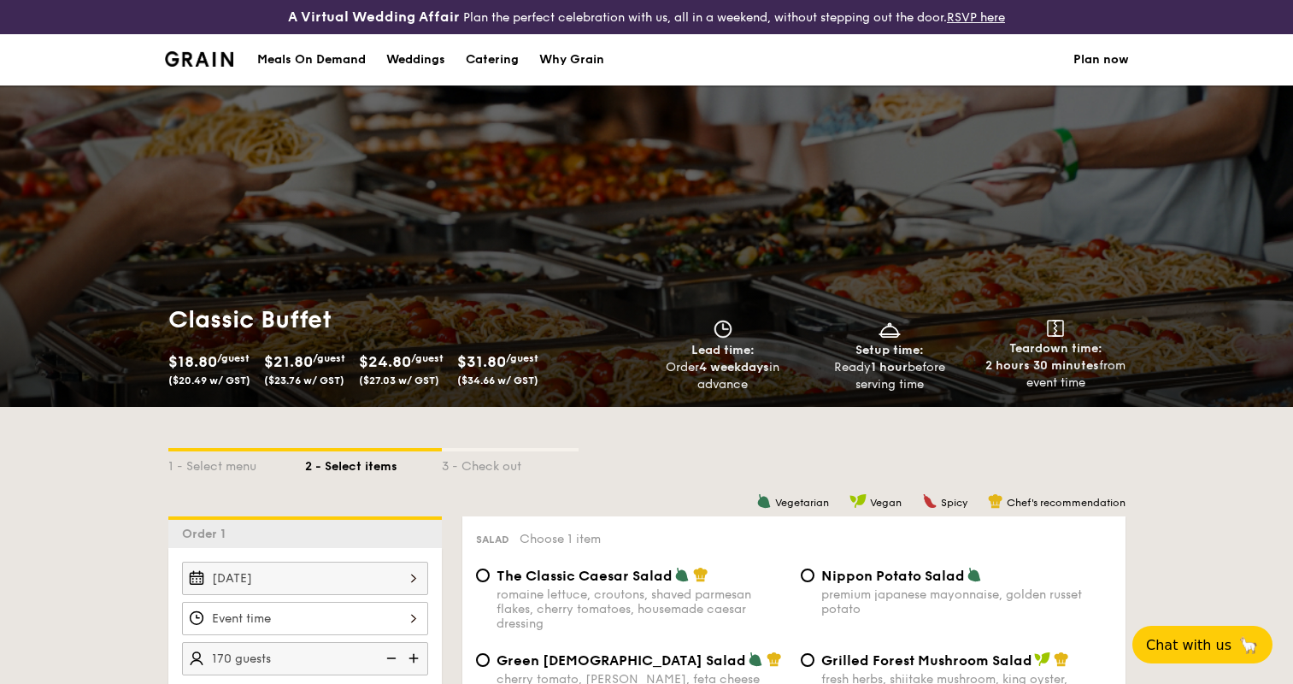
click at [585, 62] on div "Why Grain" at bounding box center [571, 59] width 65 height 51
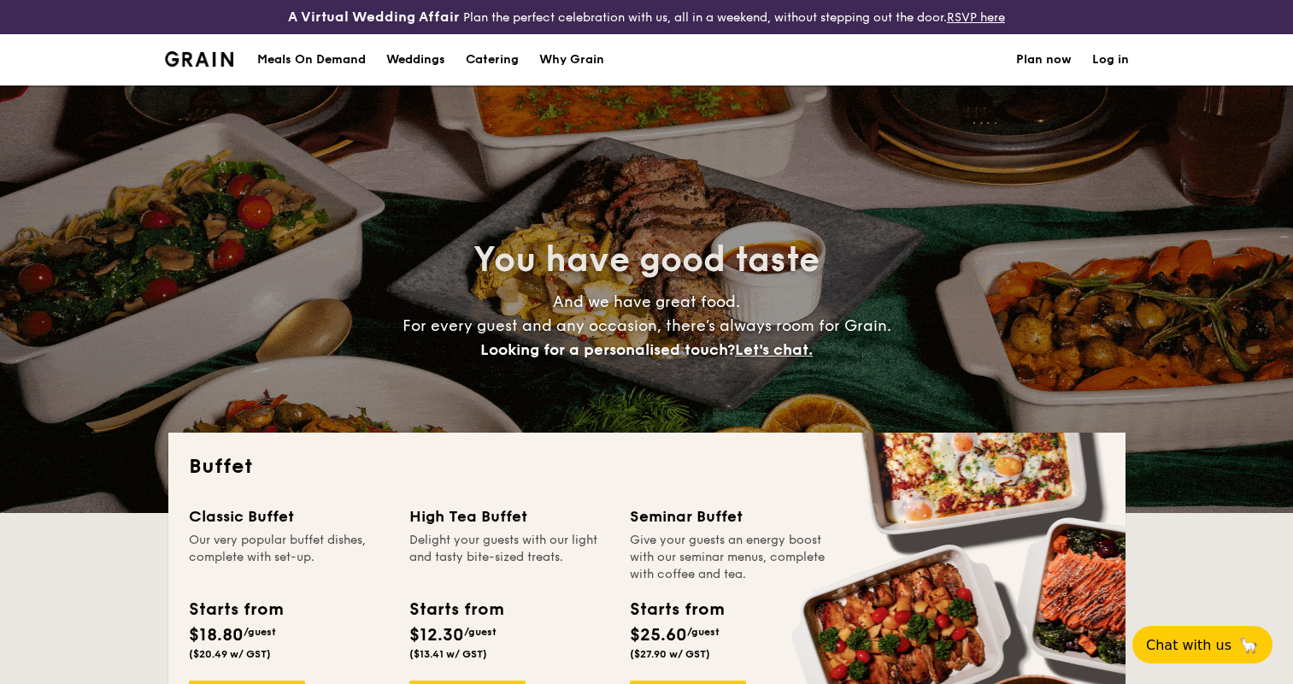
select select
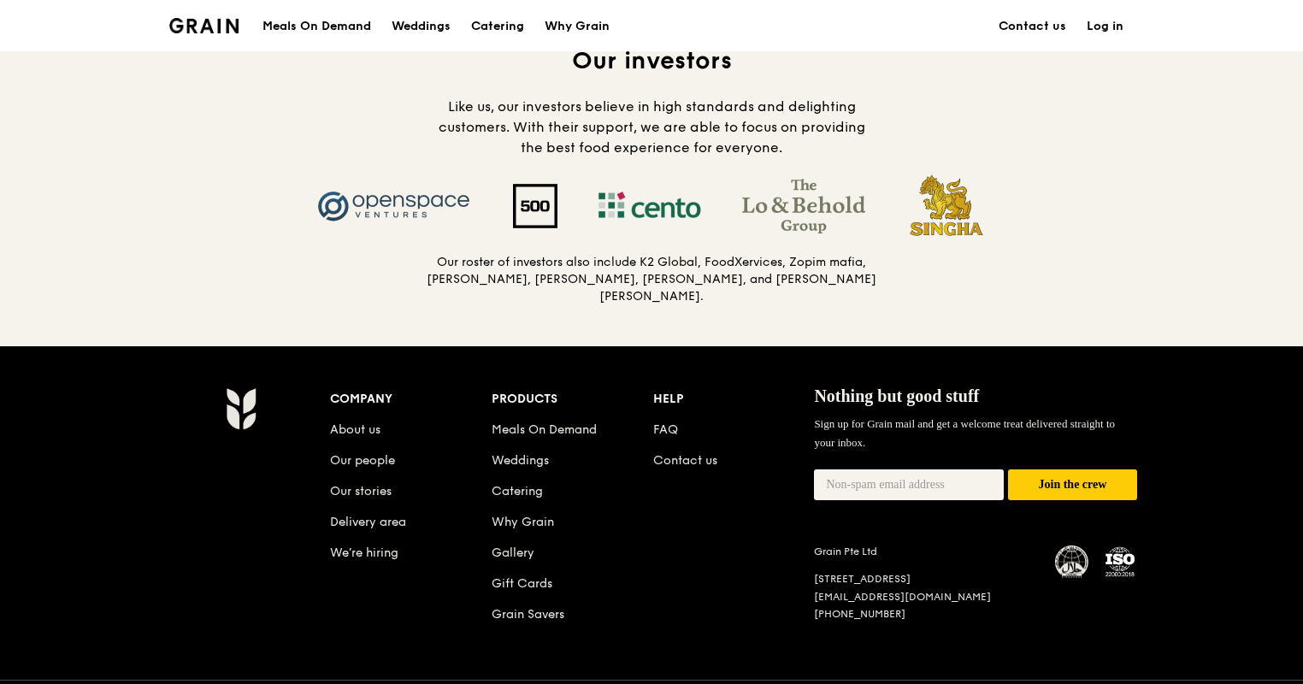
scroll to position [1775, 0]
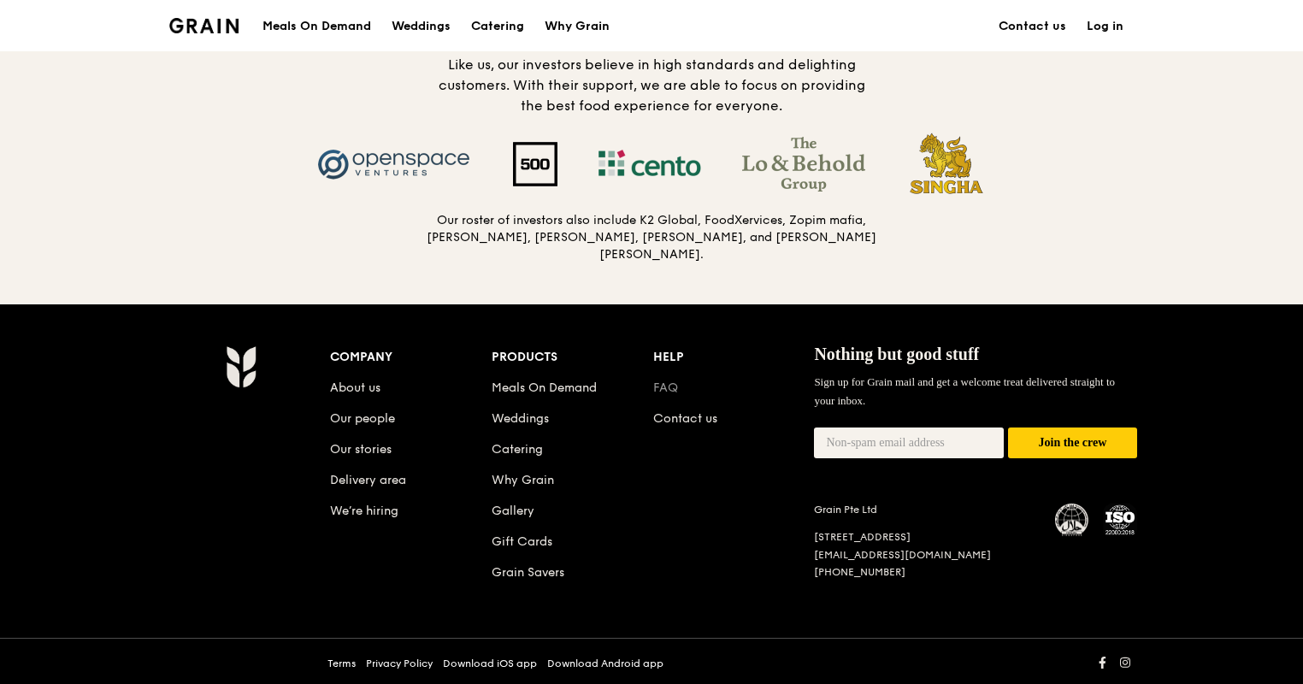
click at [673, 380] on link "FAQ" at bounding box center [665, 387] width 25 height 15
